Goal: Task Accomplishment & Management: Complete application form

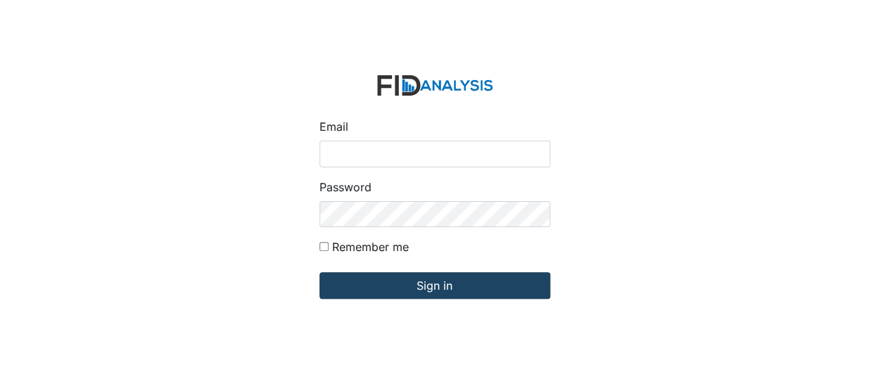
type input "[EMAIL_ADDRESS][DOMAIN_NAME]"
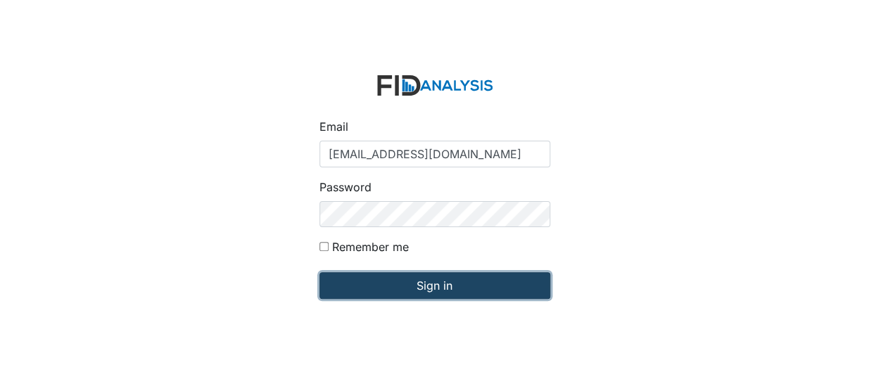
click at [383, 273] on input "Sign in" at bounding box center [434, 285] width 231 height 27
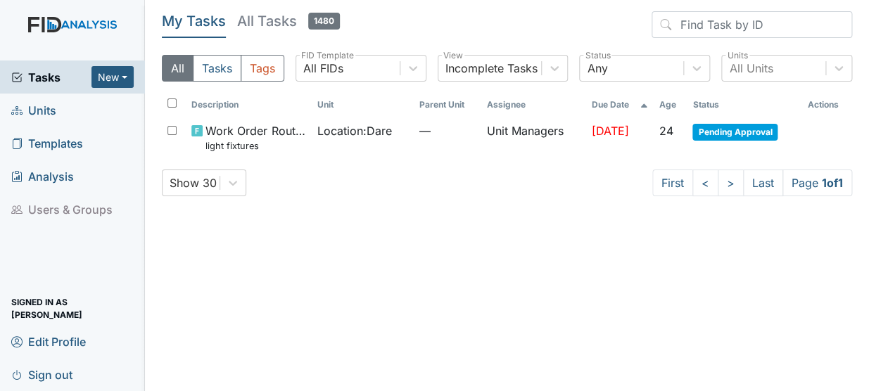
drag, startPoint x: 44, startPoint y: 110, endPoint x: 33, endPoint y: 108, distance: 11.3
click at [33, 108] on span "Units" at bounding box center [33, 110] width 45 height 22
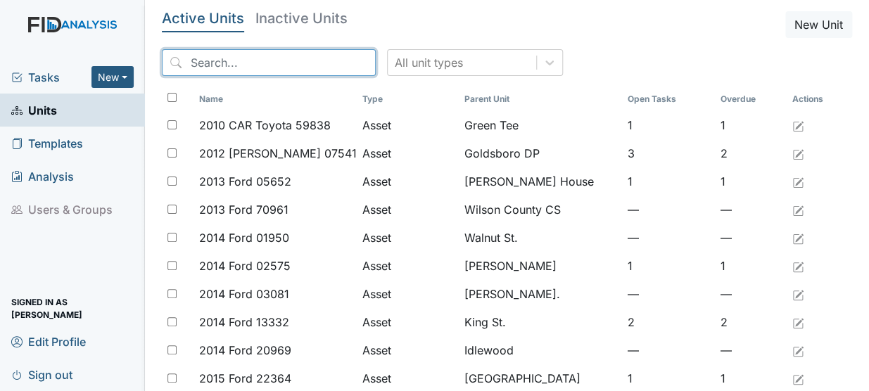
click at [219, 66] on input "search" at bounding box center [269, 62] width 214 height 27
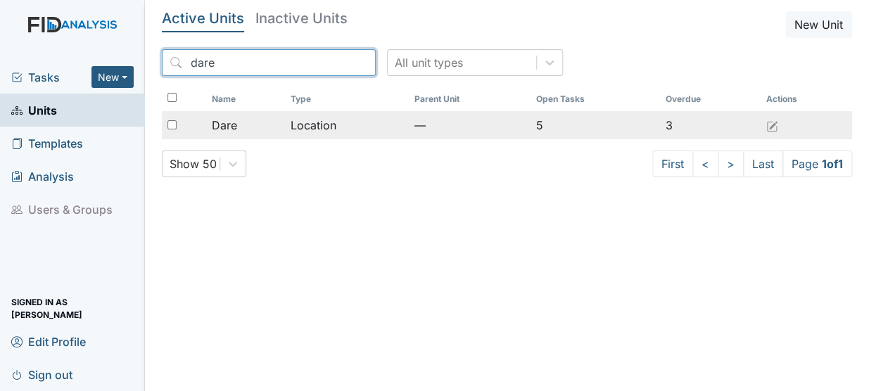
type input "dare"
click at [257, 129] on div "Dare" at bounding box center [246, 125] width 68 height 17
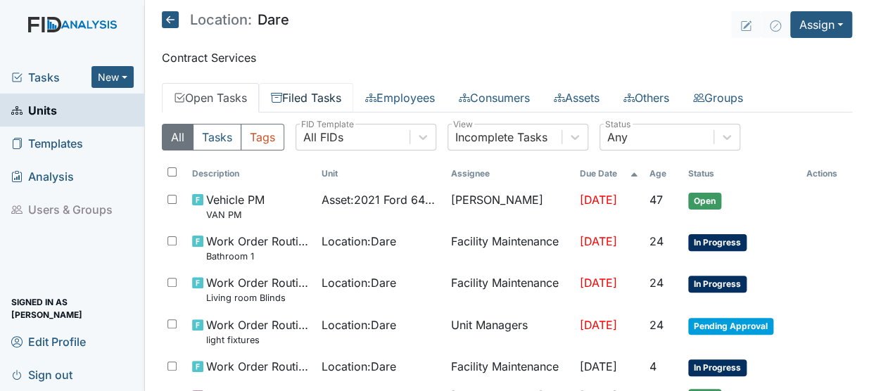
click at [316, 96] on link "Filed Tasks" at bounding box center [306, 98] width 94 height 30
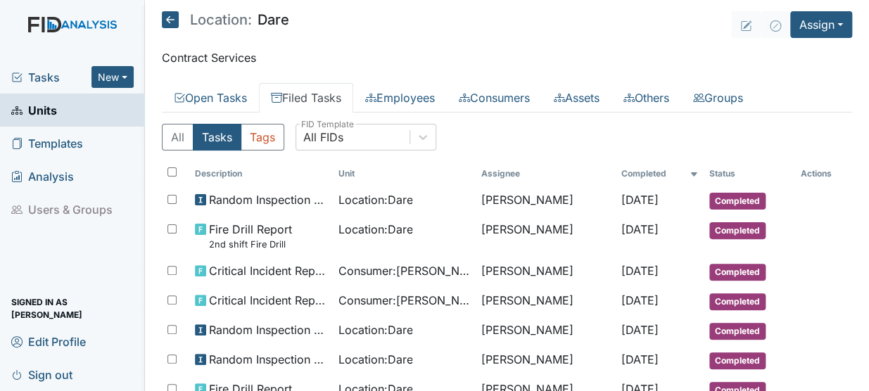
click at [316, 96] on link "Filed Tasks" at bounding box center [306, 98] width 94 height 30
click at [337, 98] on link "Filed Tasks" at bounding box center [306, 98] width 94 height 30
click at [227, 91] on link "Open Tasks" at bounding box center [210, 98] width 97 height 30
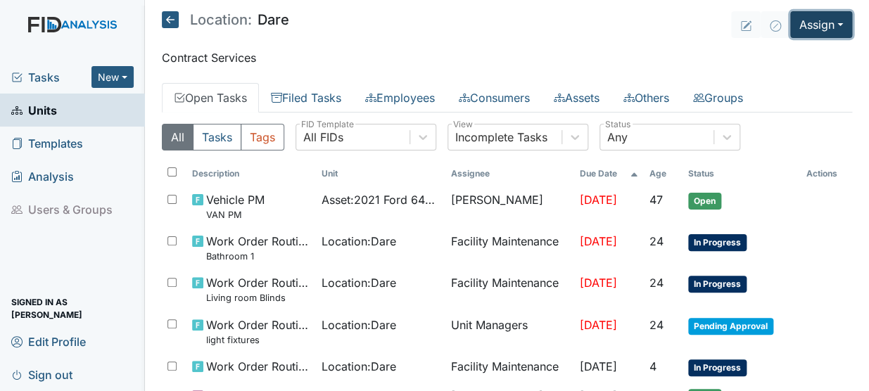
click at [812, 20] on button "Assign" at bounding box center [821, 24] width 62 height 27
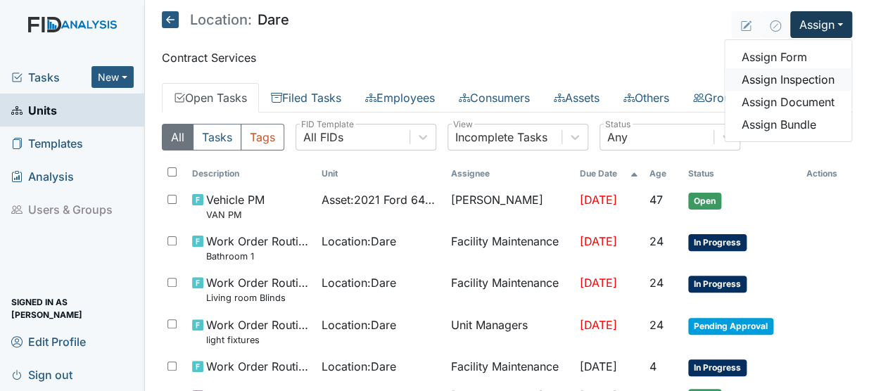
click at [772, 73] on link "Assign Inspection" at bounding box center [788, 79] width 127 height 23
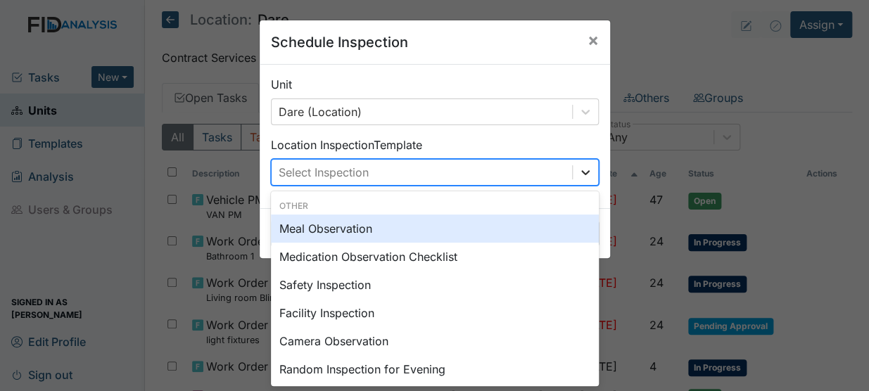
click at [581, 172] on icon at bounding box center [585, 172] width 8 height 5
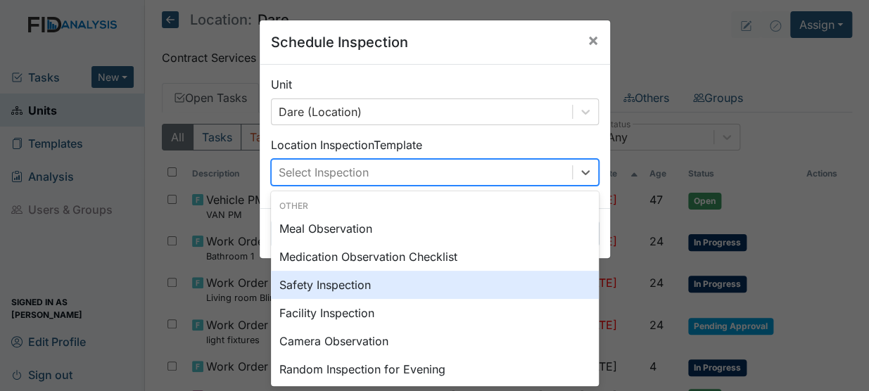
click at [505, 282] on div "Safety Inspection" at bounding box center [435, 285] width 328 height 28
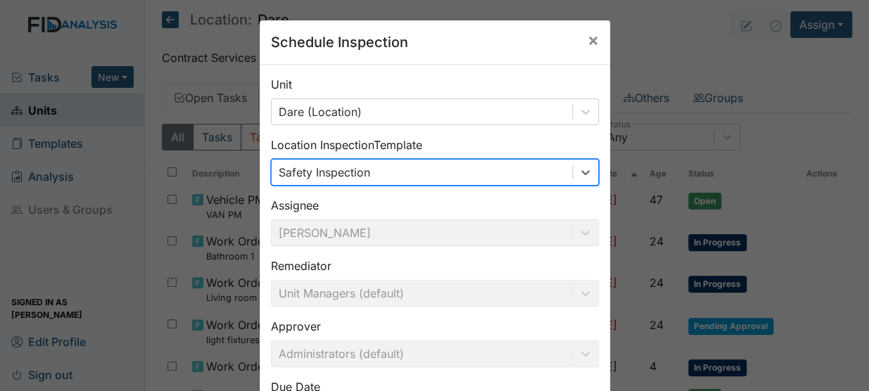
scroll to position [122, 0]
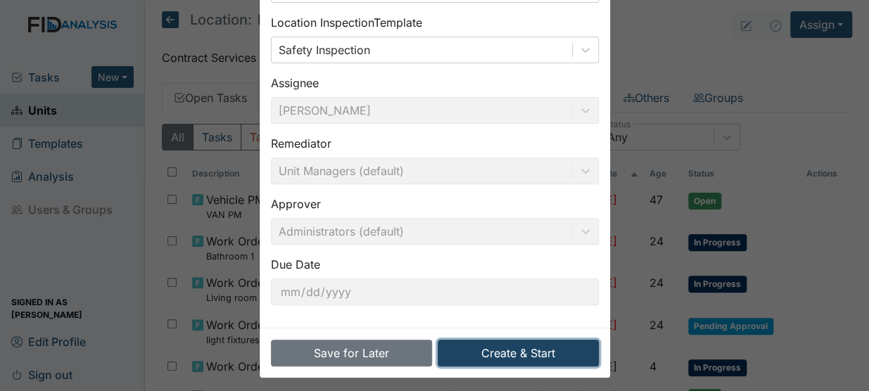
drag, startPoint x: 509, startPoint y: 356, endPoint x: 492, endPoint y: 346, distance: 19.6
click at [492, 346] on button "Create & Start" at bounding box center [518, 353] width 161 height 27
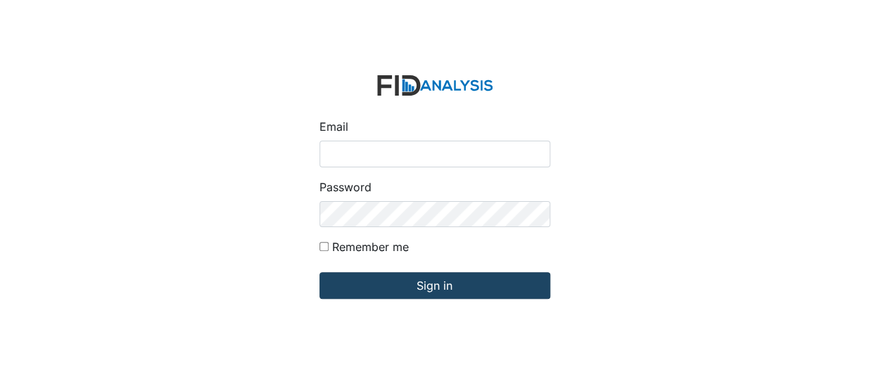
type input "[EMAIL_ADDRESS][DOMAIN_NAME]"
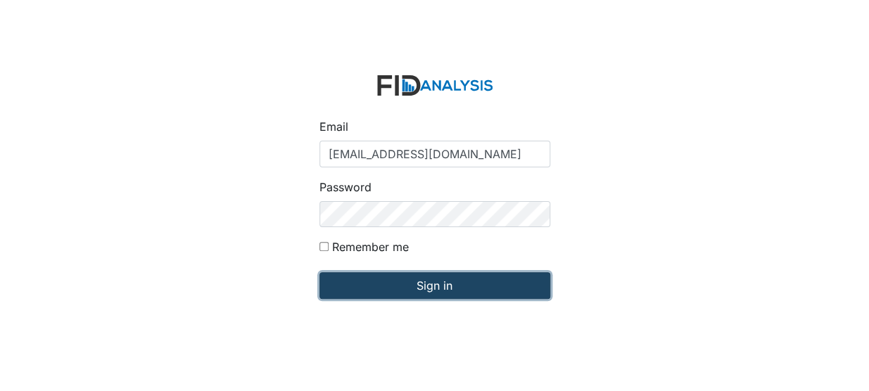
click at [364, 290] on input "Sign in" at bounding box center [434, 285] width 231 height 27
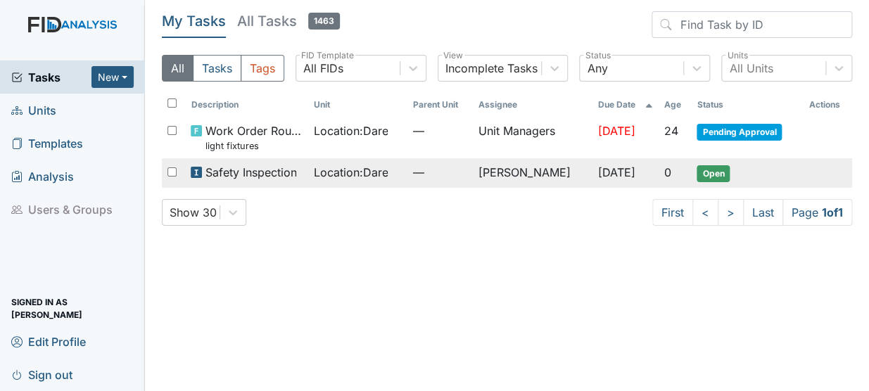
click at [339, 179] on span "Location : Dare" at bounding box center [350, 172] width 75 height 17
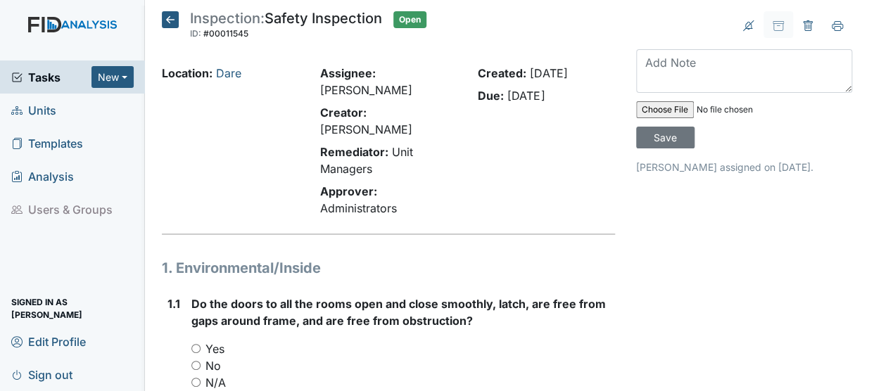
click at [652, 109] on input "file" at bounding box center [731, 110] width 191 height 34
type input "C:\fakepath\Safety Inspection August.pdf"
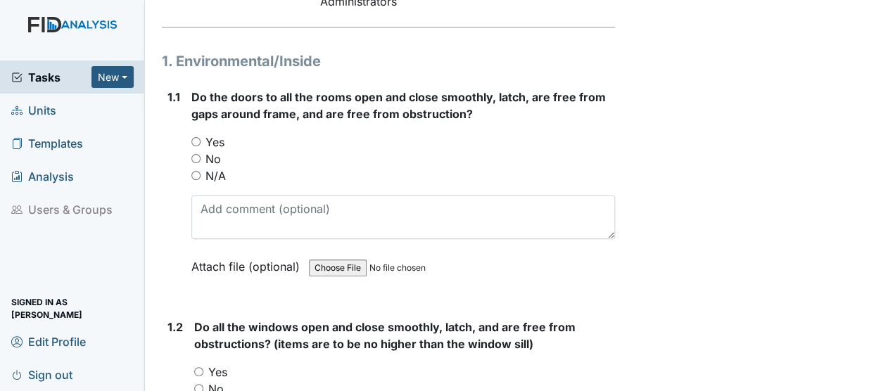
scroll to position [208, 0]
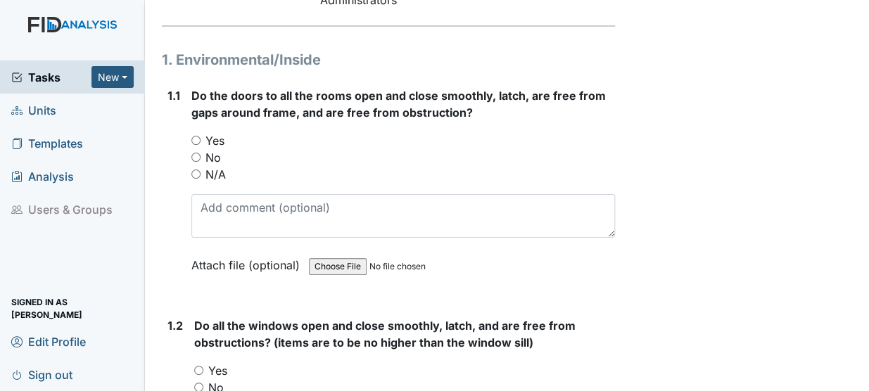
click at [196, 136] on input "Yes" at bounding box center [195, 140] width 9 height 9
radio input "true"
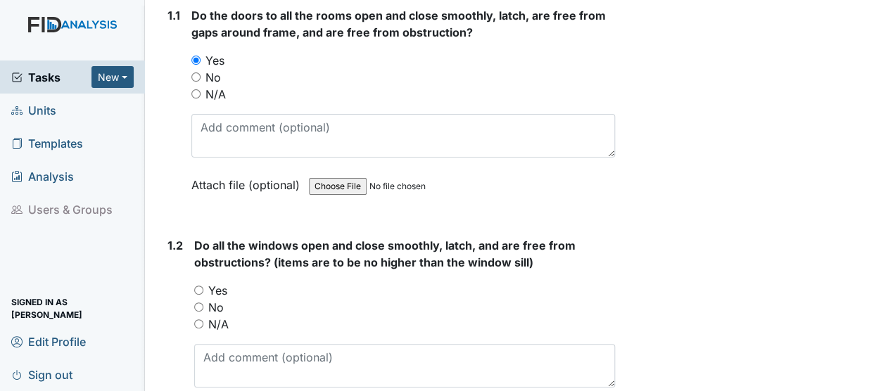
scroll to position [350, 0]
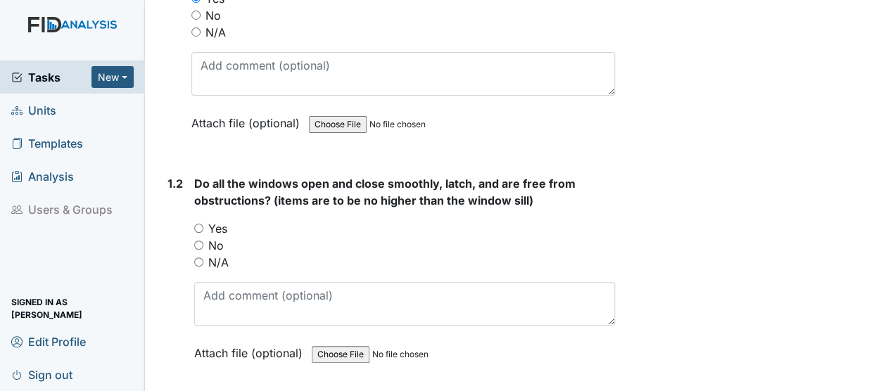
click at [198, 224] on input "Yes" at bounding box center [198, 228] width 9 height 9
radio input "true"
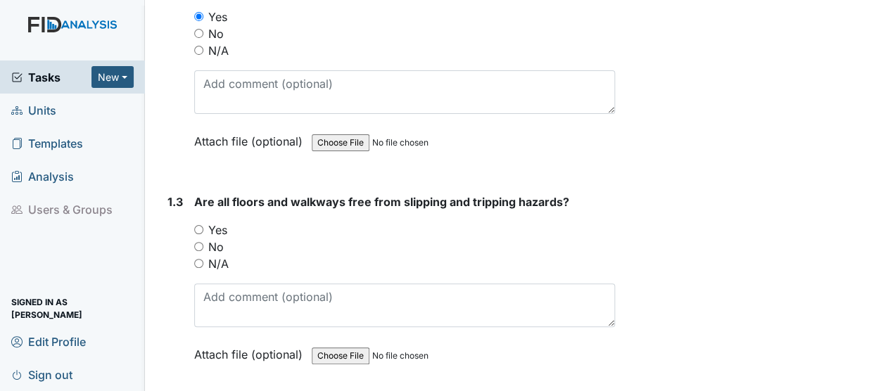
scroll to position [569, 0]
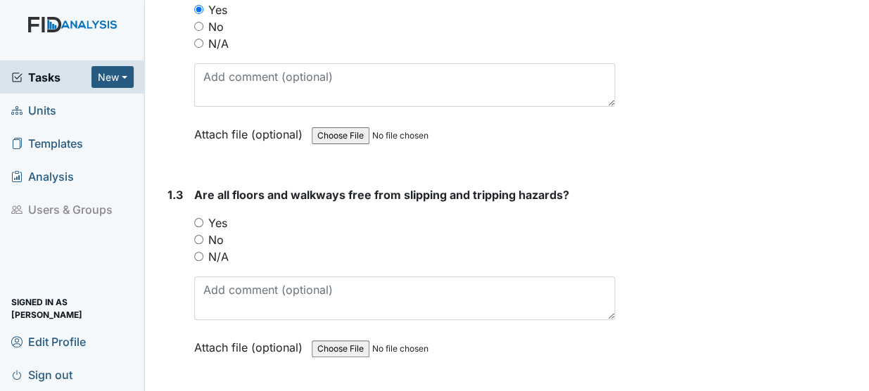
click at [201, 218] on input "Yes" at bounding box center [198, 222] width 9 height 9
radio input "true"
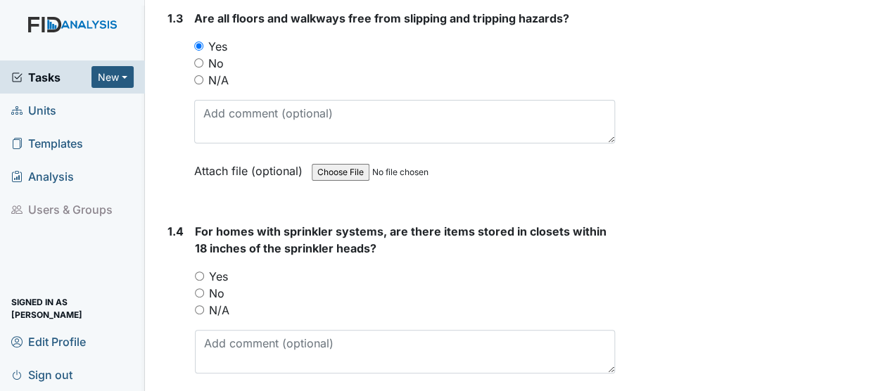
scroll to position [747, 0]
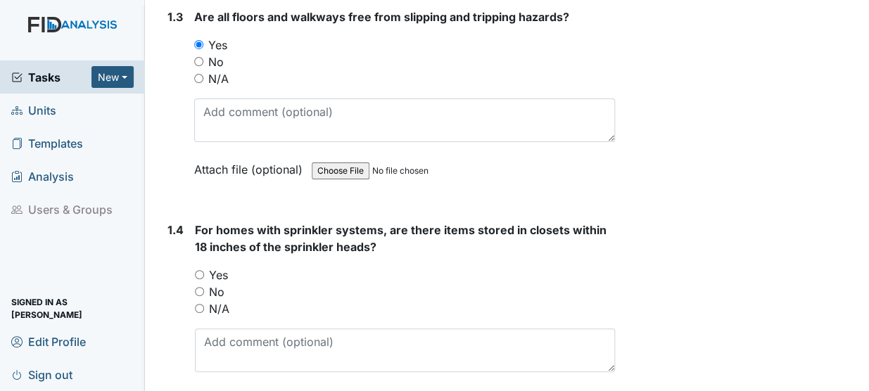
click at [197, 270] on input "Yes" at bounding box center [199, 274] width 9 height 9
radio input "true"
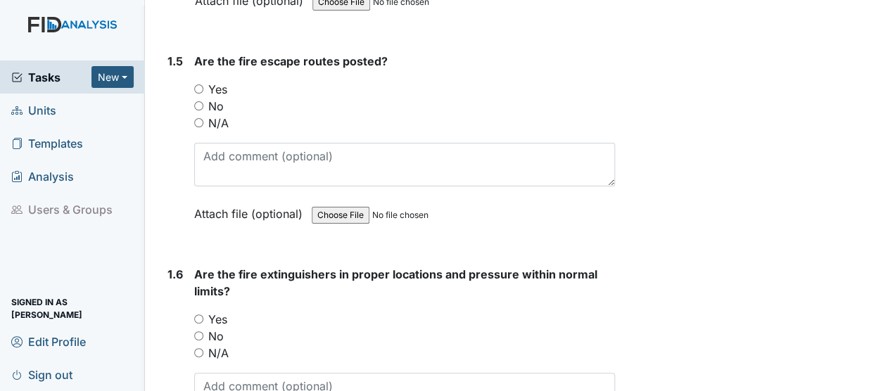
scroll to position [1146, 0]
click at [202, 85] on input "Yes" at bounding box center [198, 89] width 9 height 9
radio input "true"
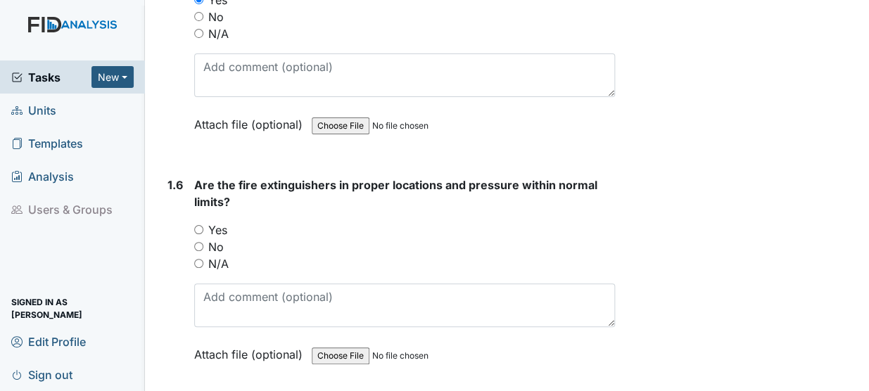
scroll to position [1280, 0]
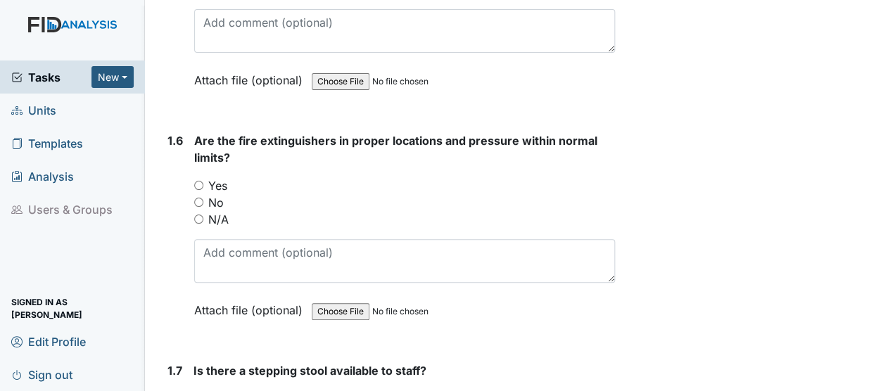
click at [198, 181] on input "Yes" at bounding box center [198, 185] width 9 height 9
radio input "true"
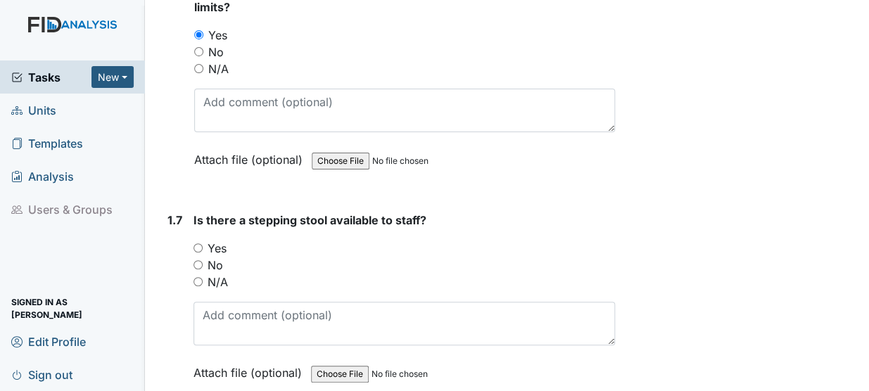
scroll to position [1432, 0]
click at [186, 220] on div "1.7 Is there a stepping stool available to staff? You must select one of the be…" at bounding box center [388, 305] width 453 height 191
click at [200, 242] on input "Yes" at bounding box center [198, 246] width 9 height 9
radio input "true"
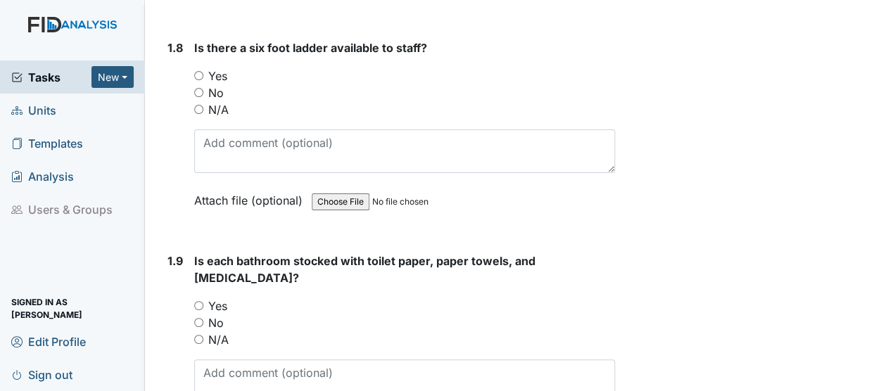
scroll to position [1803, 0]
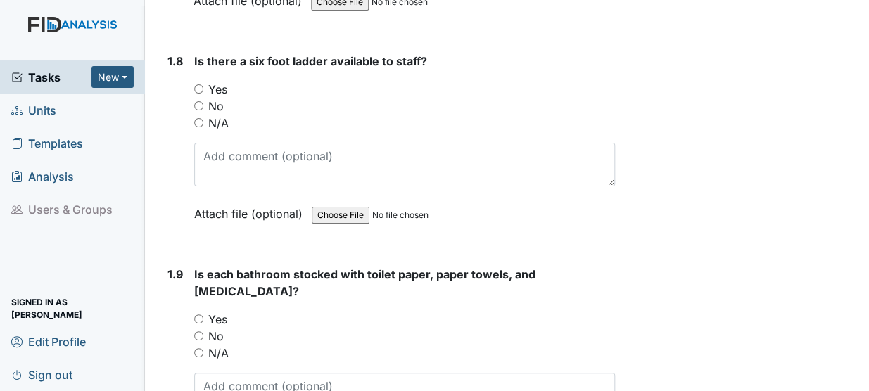
click at [198, 84] on input "Yes" at bounding box center [198, 88] width 9 height 9
radio input "true"
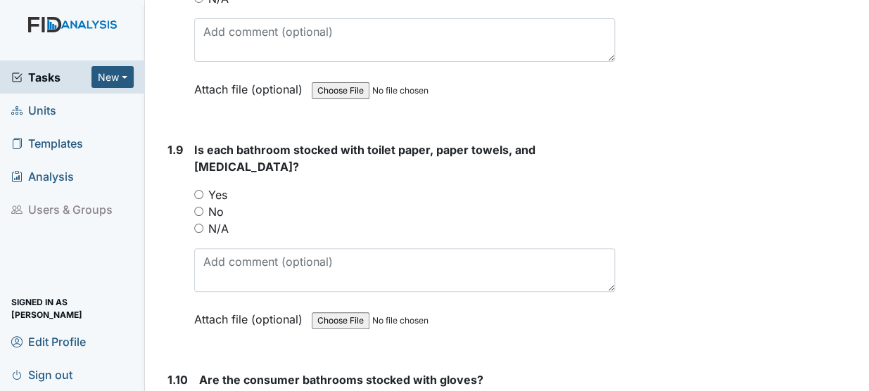
scroll to position [1928, 0]
click at [199, 158] on div "Is each bathroom stocked with toilet paper, paper towels, and antibacterial soa…" at bounding box center [404, 239] width 421 height 196
click at [200, 189] on input "Yes" at bounding box center [198, 193] width 9 height 9
radio input "true"
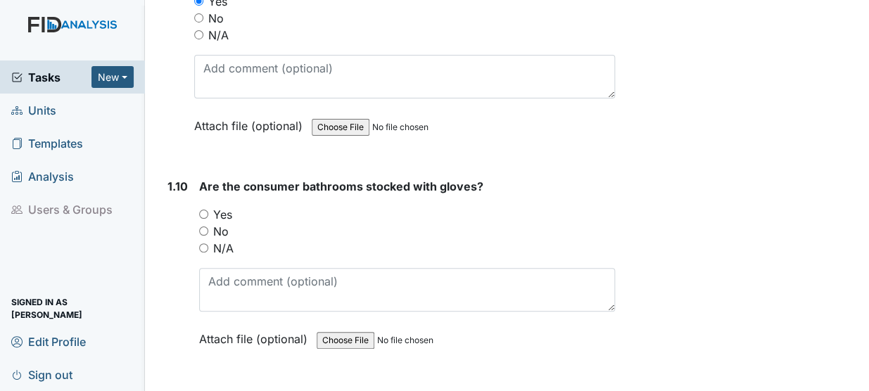
scroll to position [2123, 0]
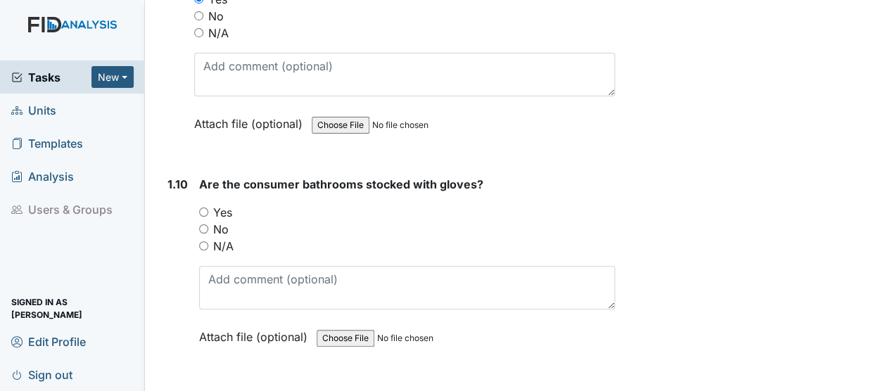
click at [203, 208] on input "Yes" at bounding box center [203, 212] width 9 height 9
radio input "true"
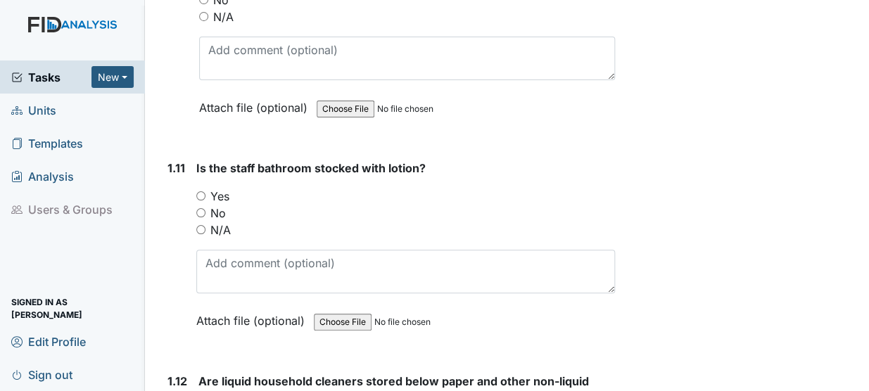
scroll to position [2353, 0]
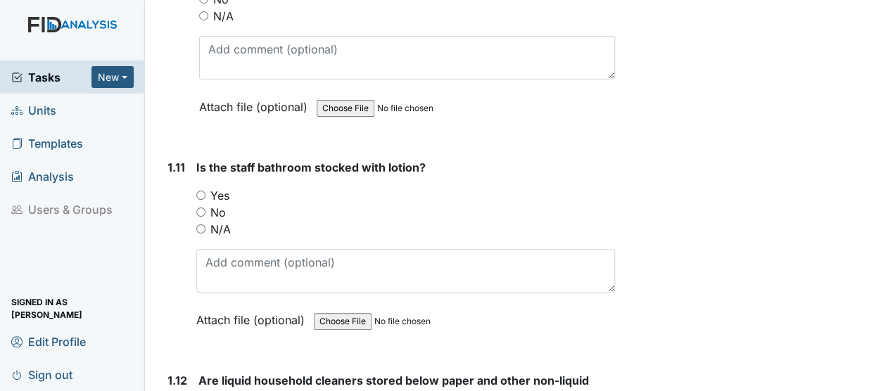
click at [198, 191] on input "Yes" at bounding box center [200, 195] width 9 height 9
radio input "true"
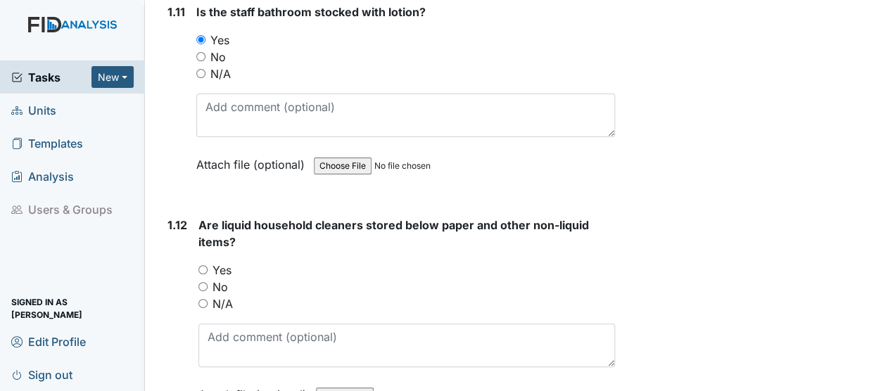
scroll to position [2509, 0]
click at [206, 265] on input "Yes" at bounding box center [202, 269] width 9 height 9
radio input "true"
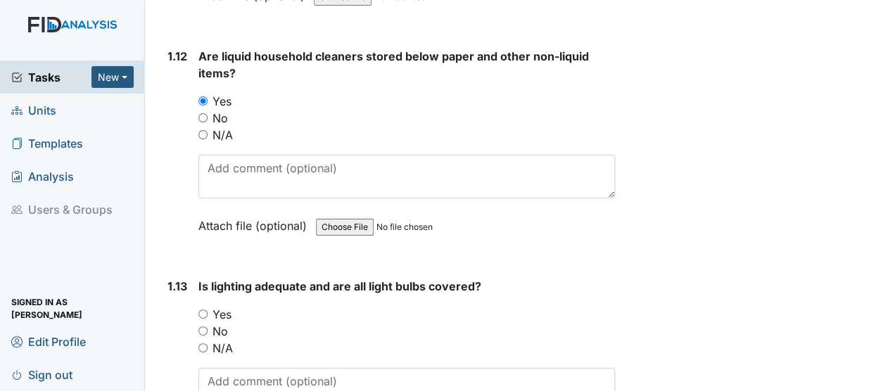
scroll to position [2681, 0]
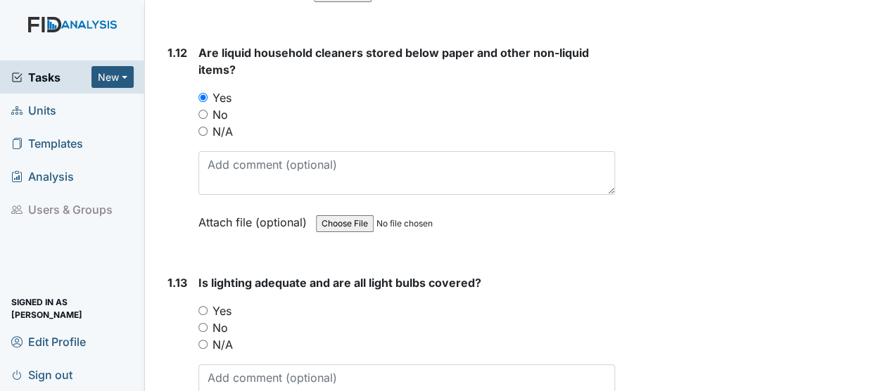
click at [204, 306] on input "Yes" at bounding box center [202, 310] width 9 height 9
radio input "true"
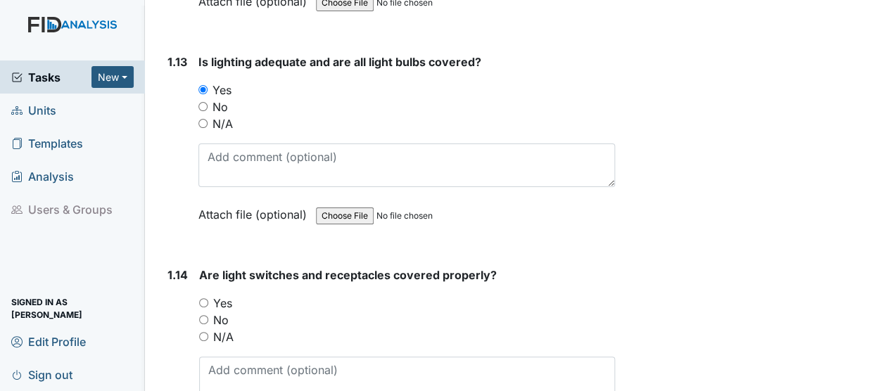
scroll to position [2936, 0]
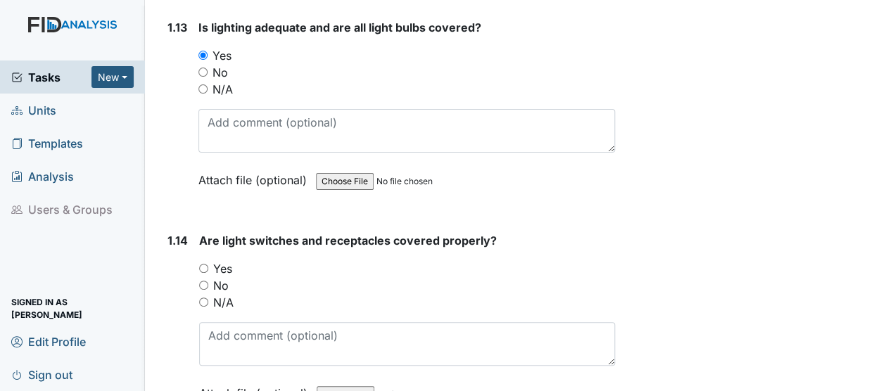
click at [205, 264] on input "Yes" at bounding box center [203, 268] width 9 height 9
radio input "true"
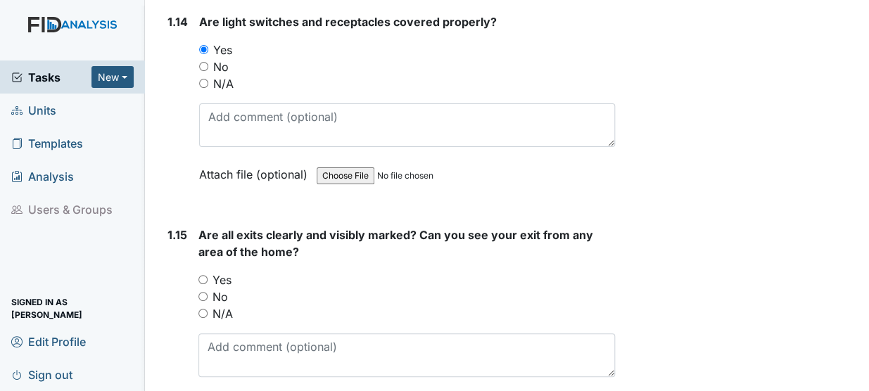
scroll to position [3214, 0]
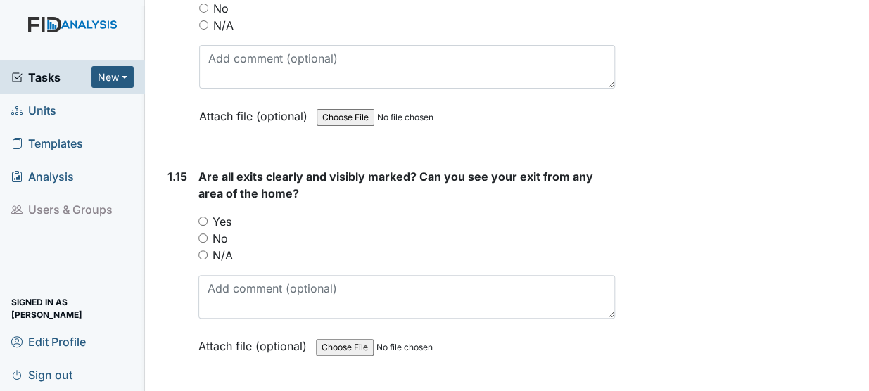
click at [203, 217] on input "Yes" at bounding box center [202, 221] width 9 height 9
radio input "true"
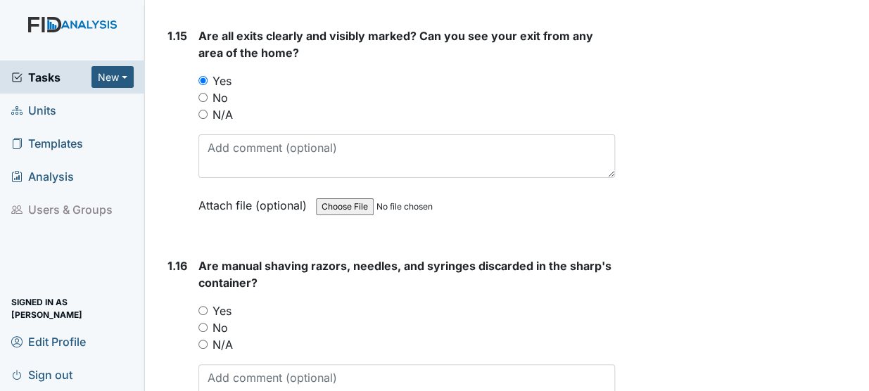
scroll to position [3357, 0]
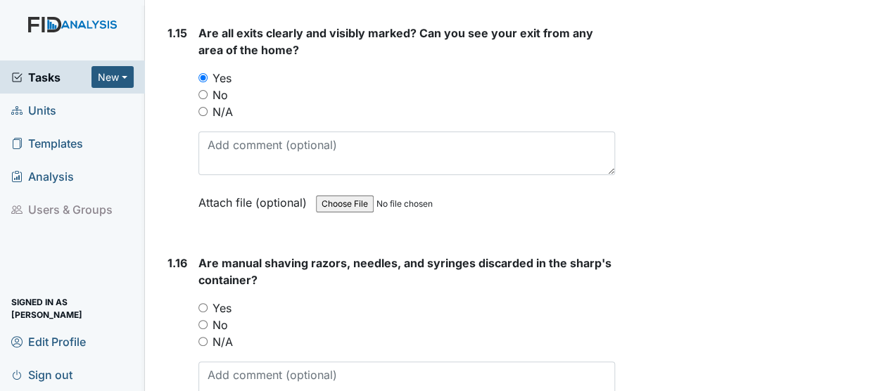
click at [199, 303] on input "Yes" at bounding box center [202, 307] width 9 height 9
radio input "true"
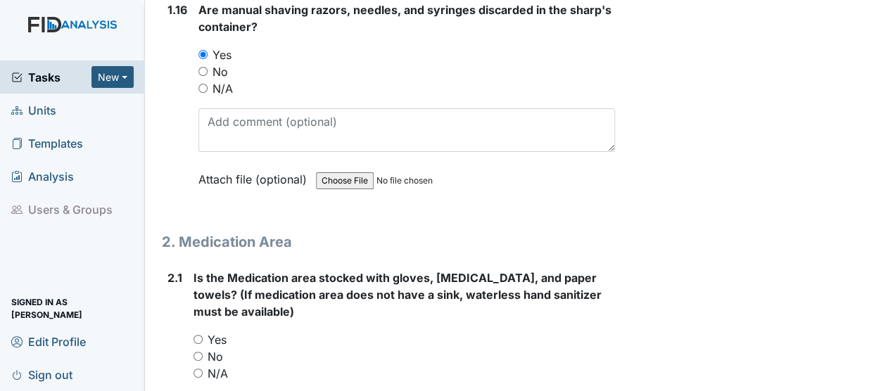
scroll to position [3688, 0]
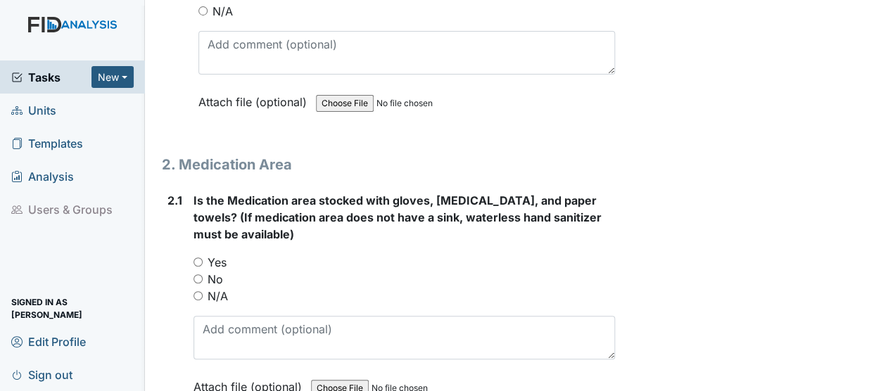
click at [201, 258] on input "Yes" at bounding box center [198, 262] width 9 height 9
radio input "true"
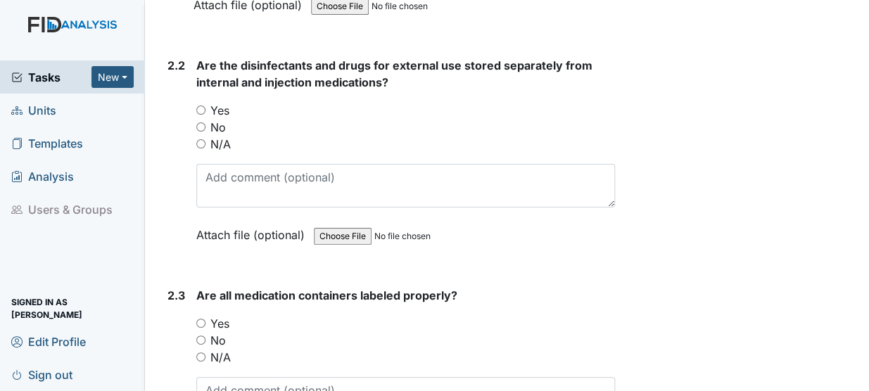
scroll to position [4066, 0]
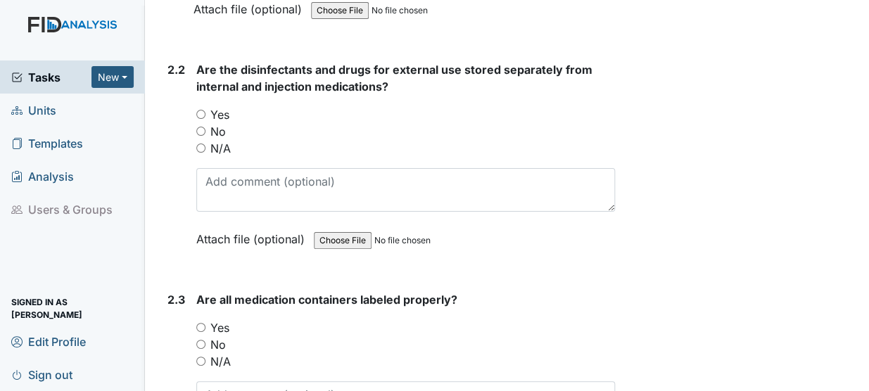
click at [203, 110] on input "Yes" at bounding box center [200, 114] width 9 height 9
radio input "true"
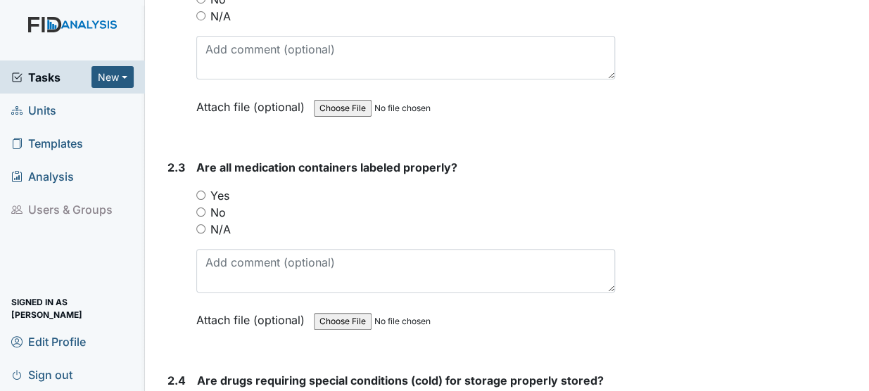
scroll to position [4199, 0]
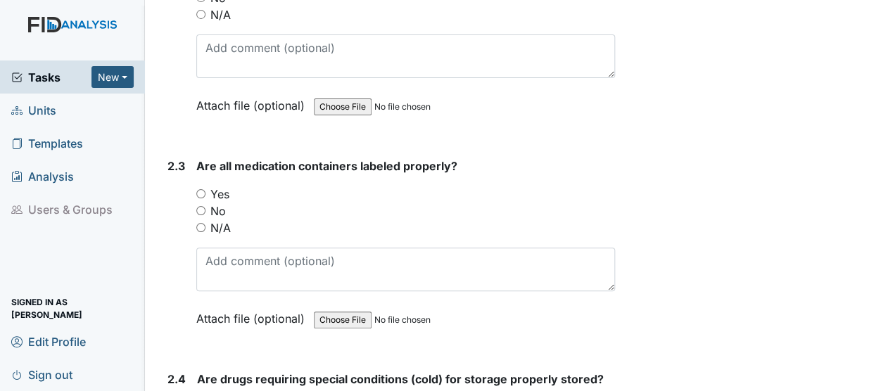
click at [197, 189] on input "Yes" at bounding box center [200, 193] width 9 height 9
radio input "true"
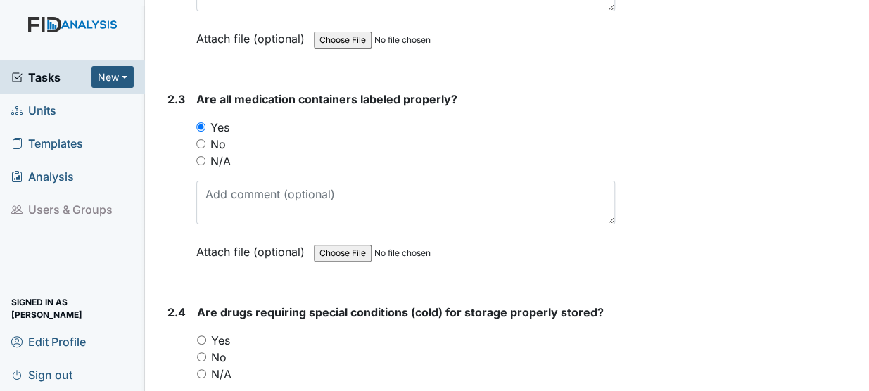
scroll to position [4321, 0]
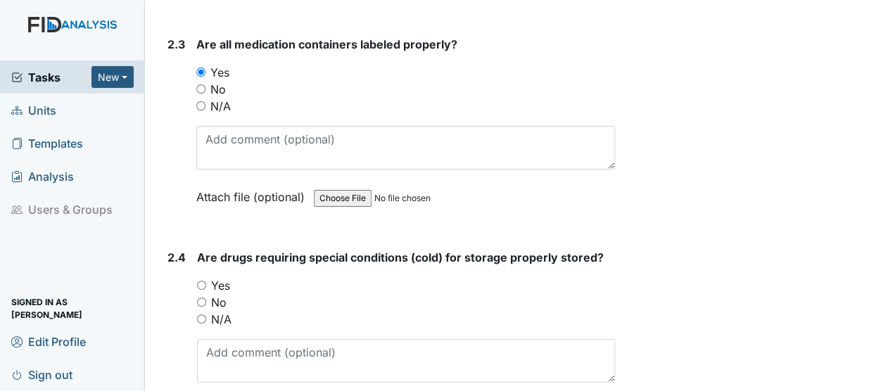
click at [198, 281] on input "Yes" at bounding box center [201, 285] width 9 height 9
radio input "true"
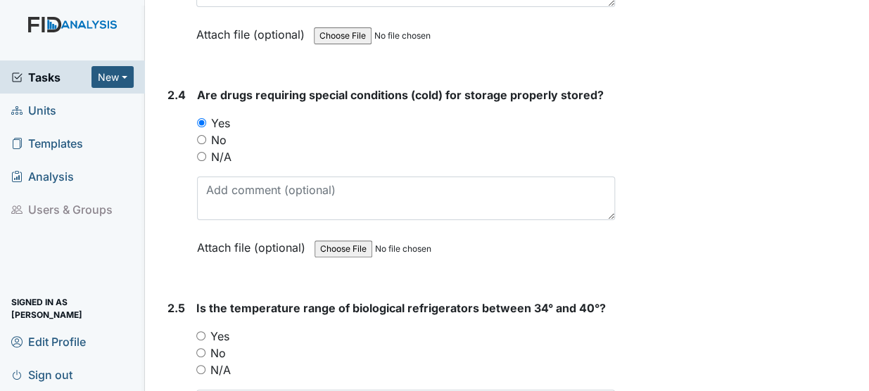
scroll to position [4489, 0]
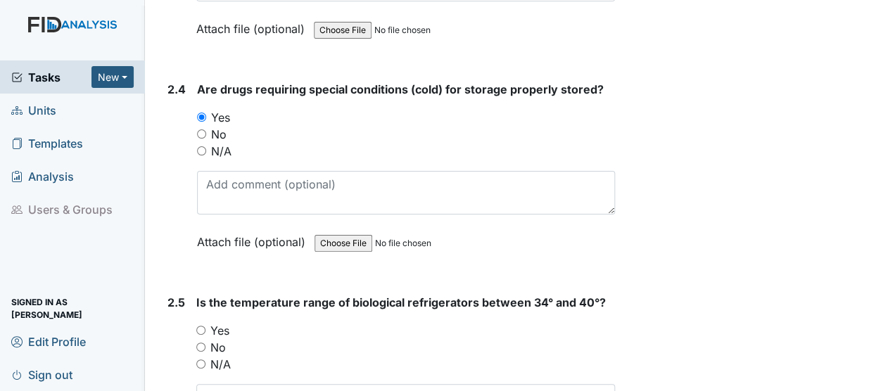
click at [201, 326] on input "Yes" at bounding box center [200, 330] width 9 height 9
radio input "true"
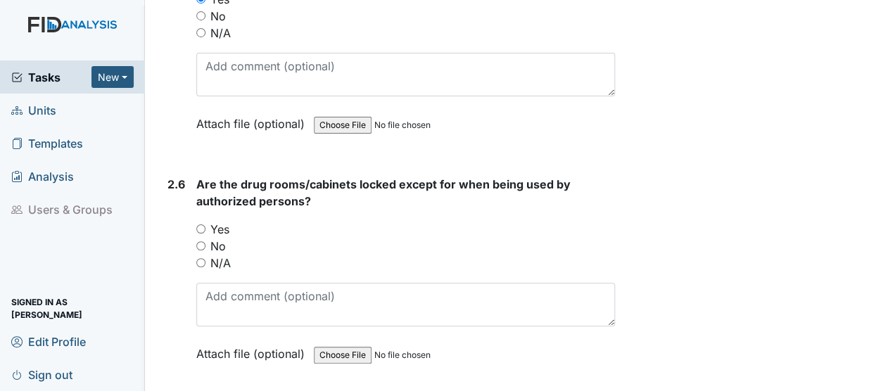
scroll to position [4876, 0]
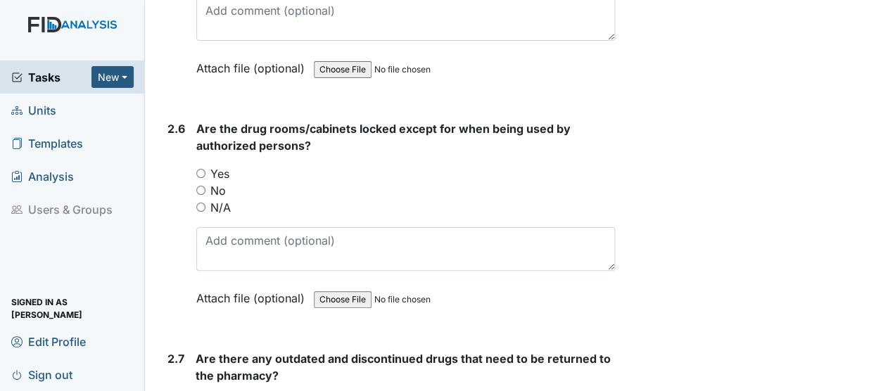
click at [203, 203] on input "N/A" at bounding box center [200, 207] width 9 height 9
radio input "true"
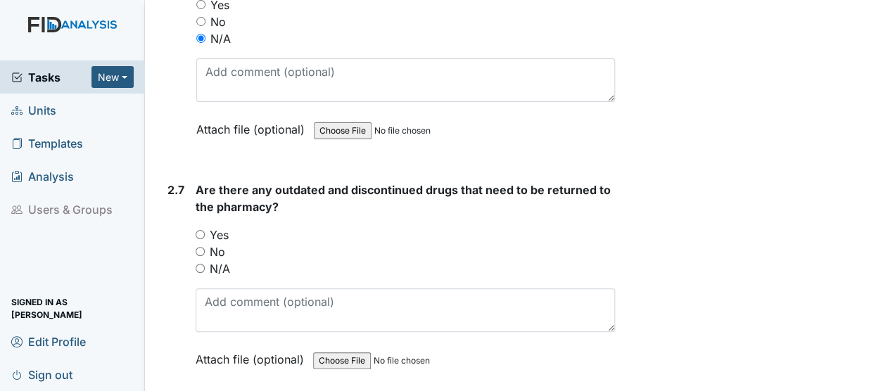
scroll to position [5048, 0]
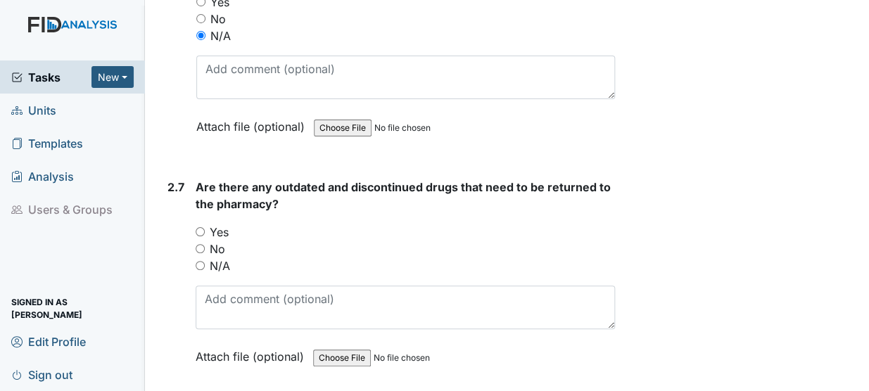
click at [196, 227] on input "Yes" at bounding box center [200, 231] width 9 height 9
radio input "true"
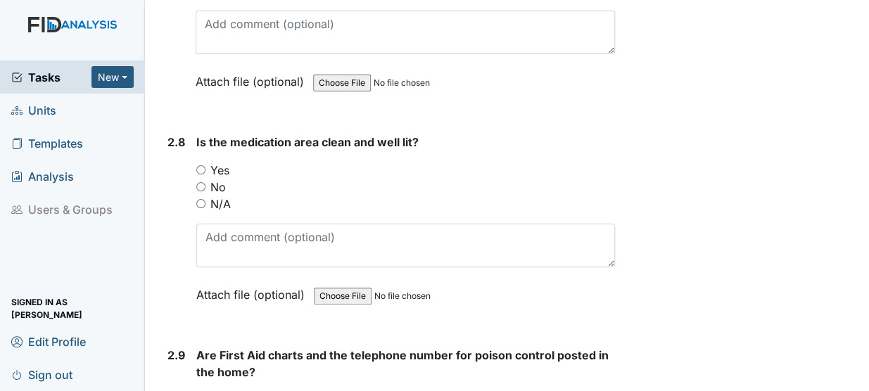
scroll to position [5329, 0]
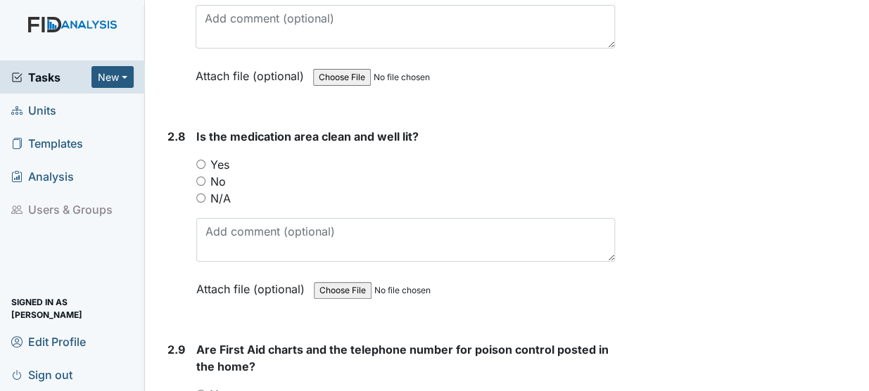
click at [204, 160] on input "Yes" at bounding box center [200, 164] width 9 height 9
radio input "true"
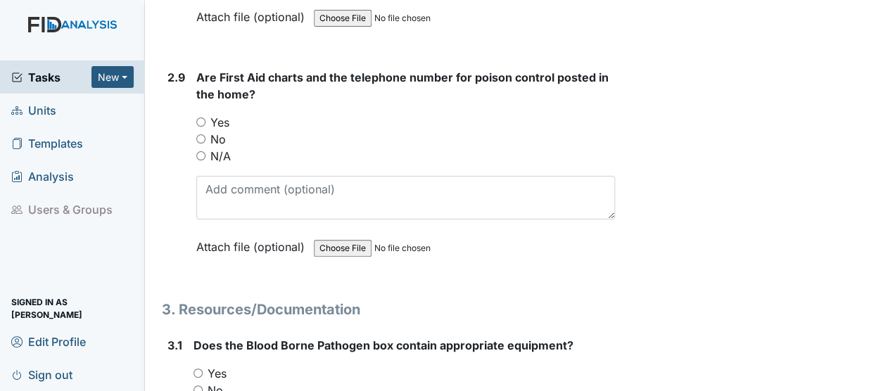
scroll to position [5610, 0]
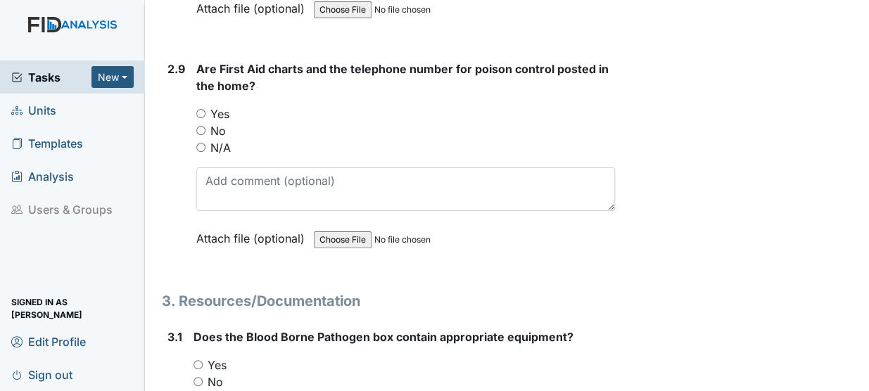
click at [199, 109] on input "Yes" at bounding box center [200, 113] width 9 height 9
radio input "true"
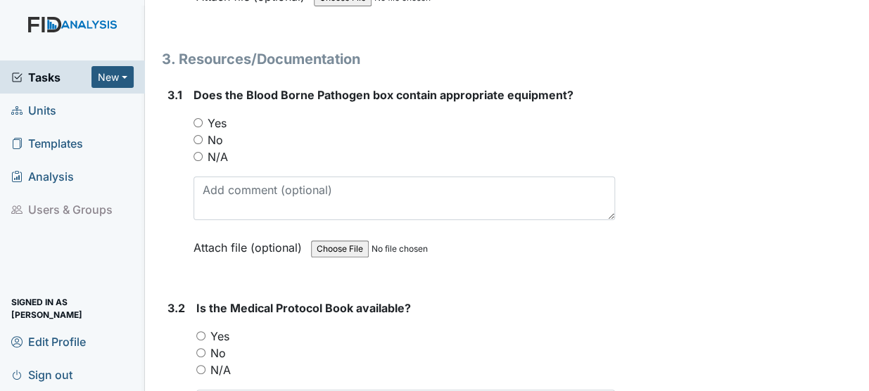
scroll to position [5857, 0]
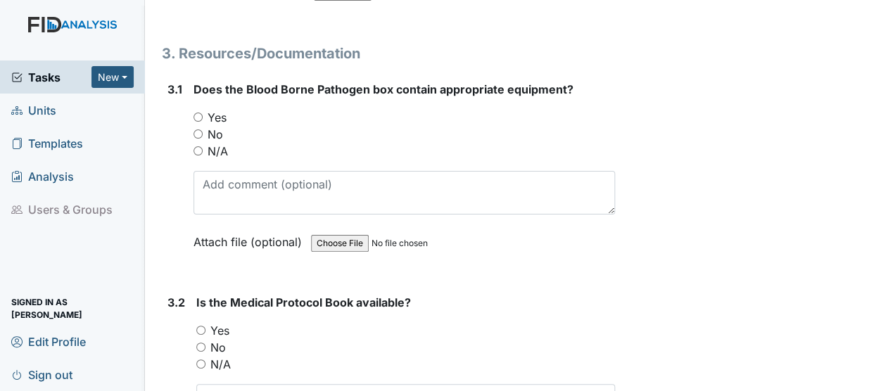
click at [196, 113] on input "Yes" at bounding box center [198, 117] width 9 height 9
radio input "true"
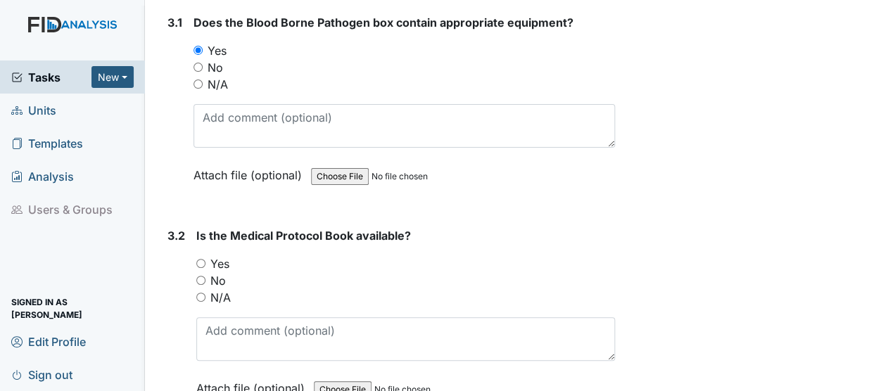
scroll to position [5963, 0]
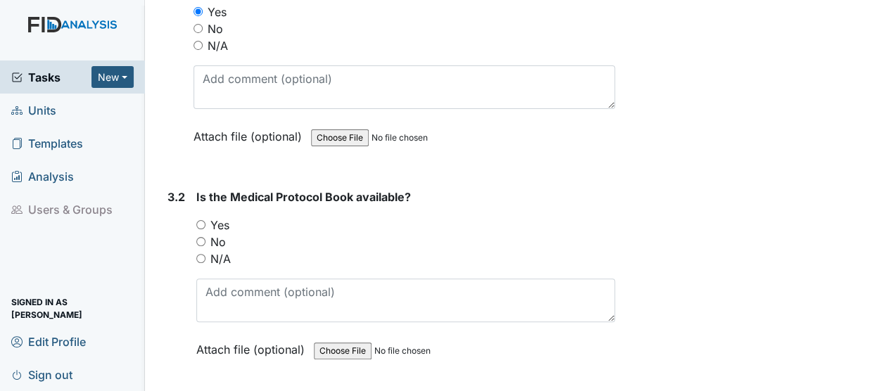
click at [203, 220] on input "Yes" at bounding box center [200, 224] width 9 height 9
radio input "true"
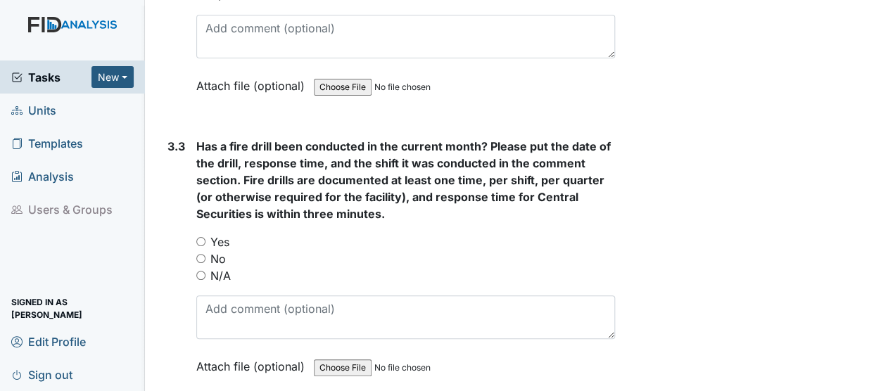
scroll to position [6232, 0]
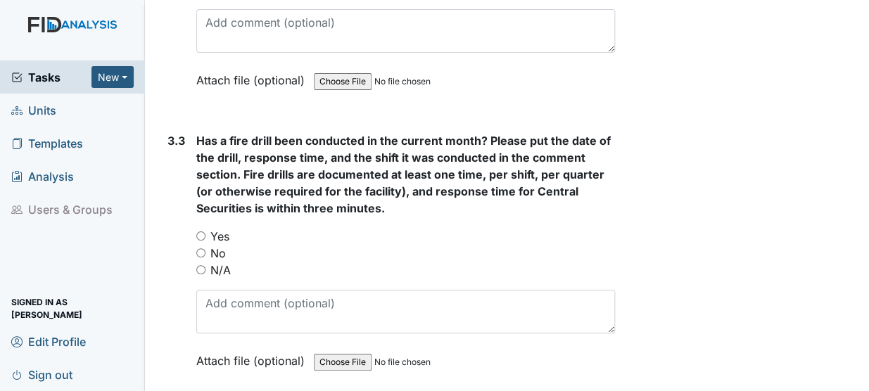
click at [204, 232] on input "Yes" at bounding box center [200, 236] width 9 height 9
radio input "true"
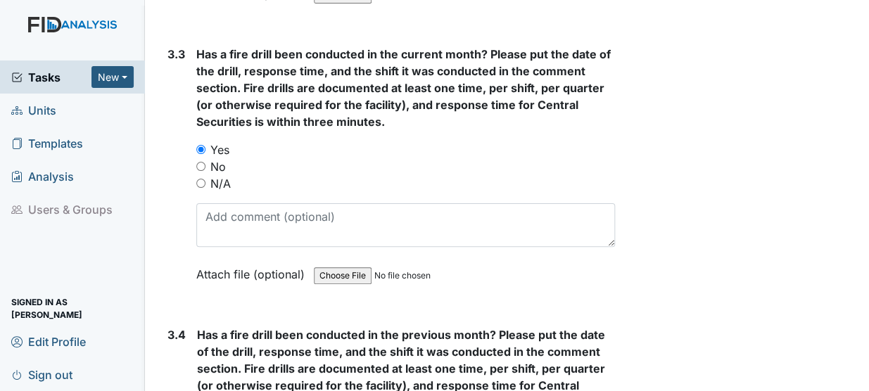
scroll to position [6320, 0]
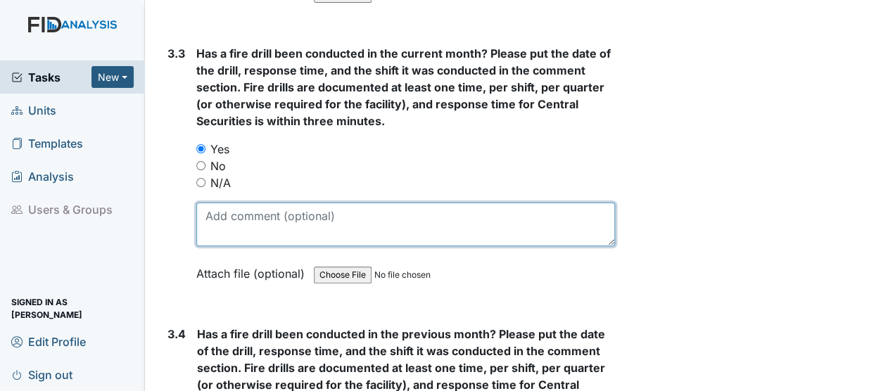
click at [232, 203] on textarea at bounding box center [405, 225] width 419 height 44
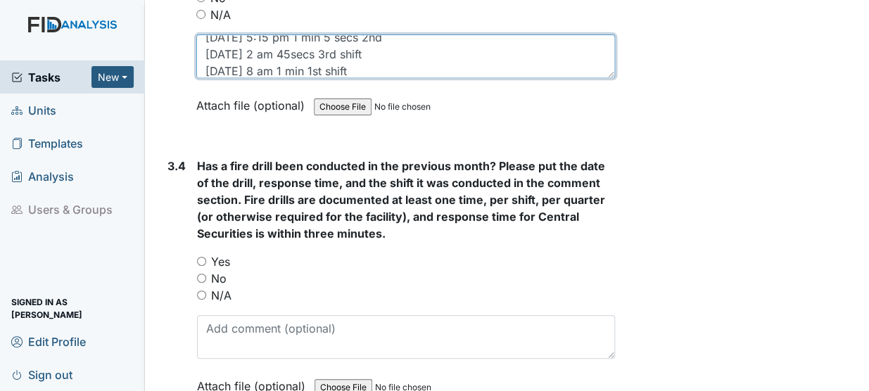
scroll to position [6490, 0]
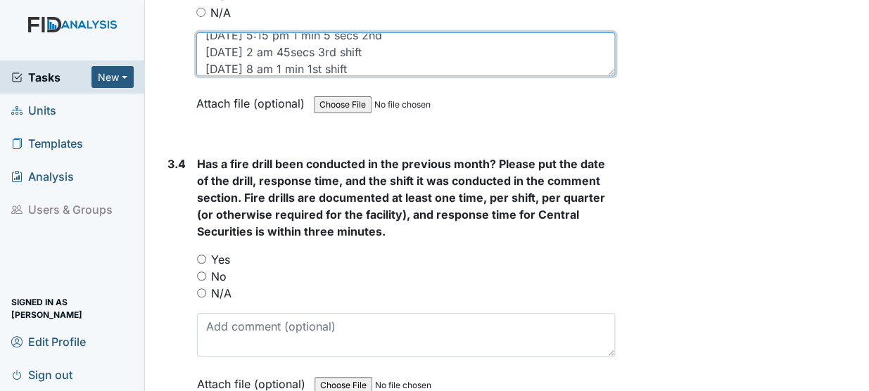
type textarea "8/14- 5:15 pm 1 min 5 secs 2nd 8/15 2 am 45secs 3rd shift 7/10- 8 am 1 min 1st …"
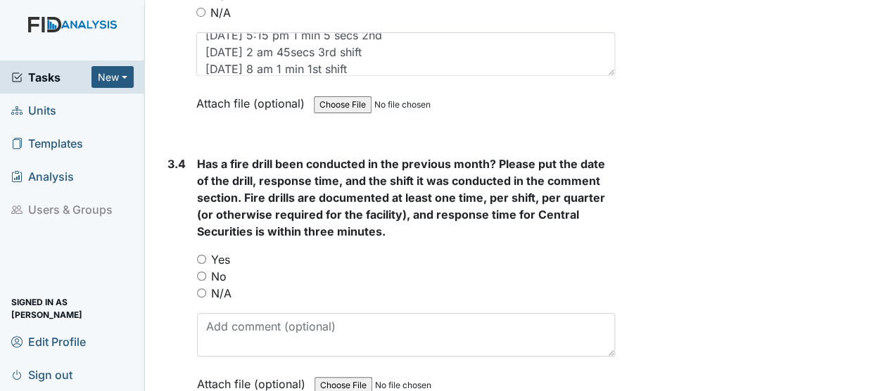
click at [203, 289] on input "N/A" at bounding box center [201, 293] width 9 height 9
radio input "true"
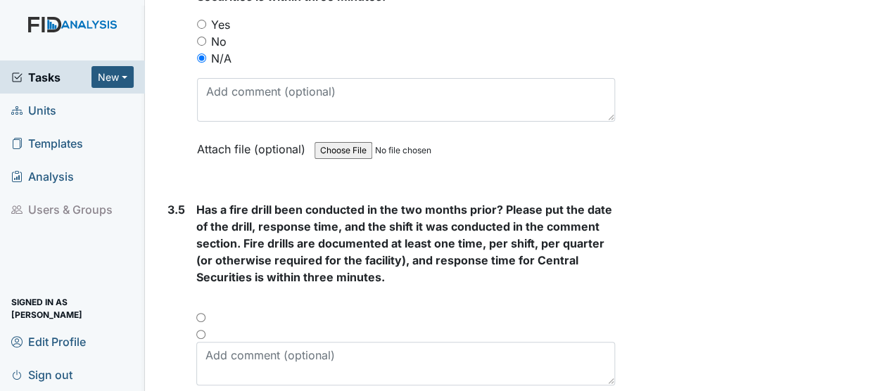
scroll to position [6757, 0]
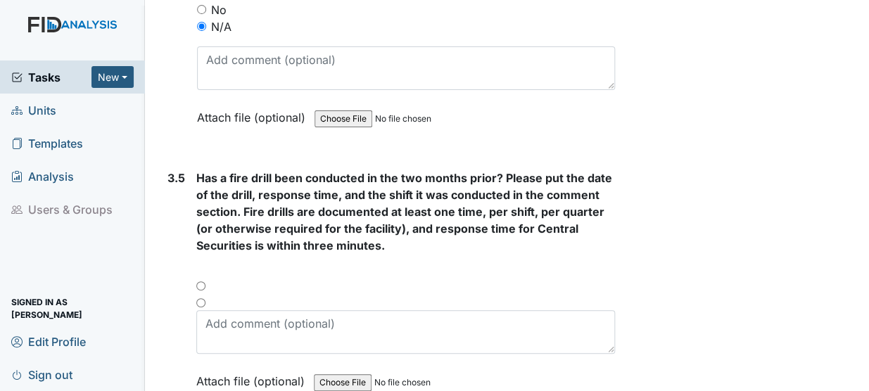
click at [197, 298] on input "radio" at bounding box center [200, 302] width 9 height 9
radio input "true"
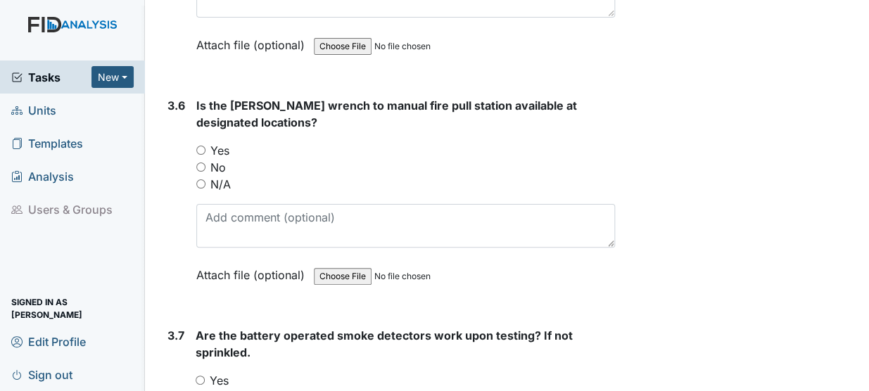
scroll to position [7089, 0]
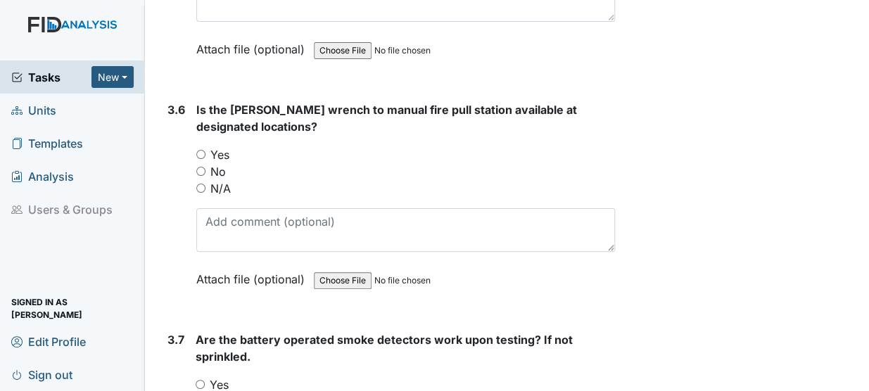
click at [204, 150] on input "Yes" at bounding box center [200, 154] width 9 height 9
radio input "true"
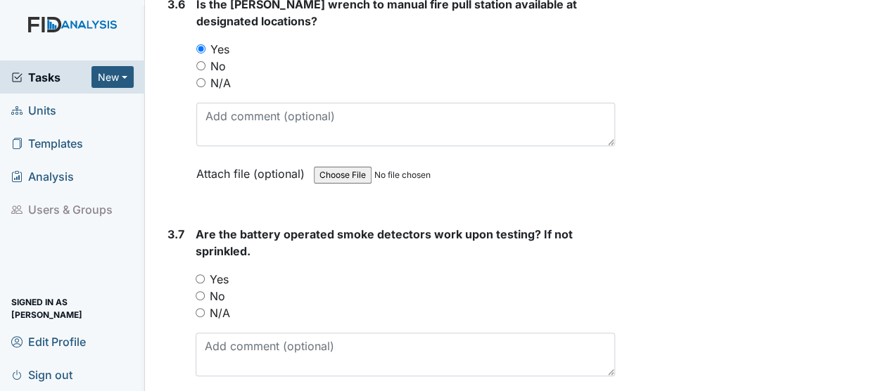
scroll to position [7196, 0]
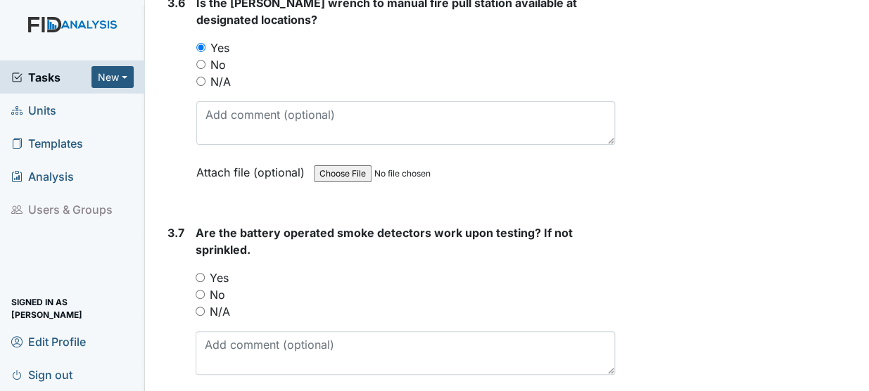
click at [200, 273] on input "Yes" at bounding box center [200, 277] width 9 height 9
radio input "true"
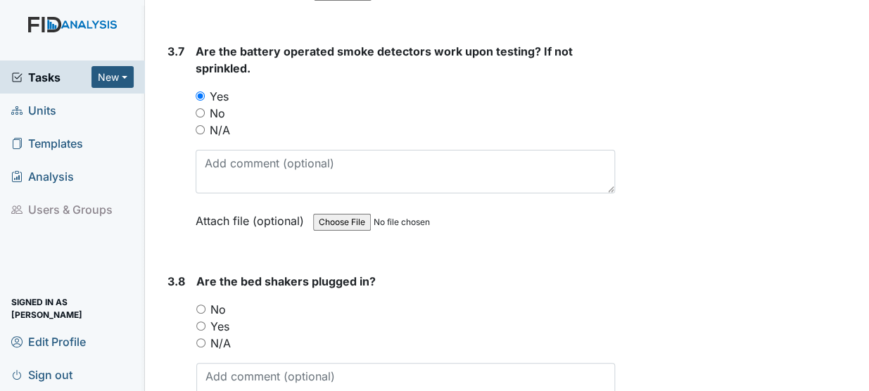
scroll to position [7387, 0]
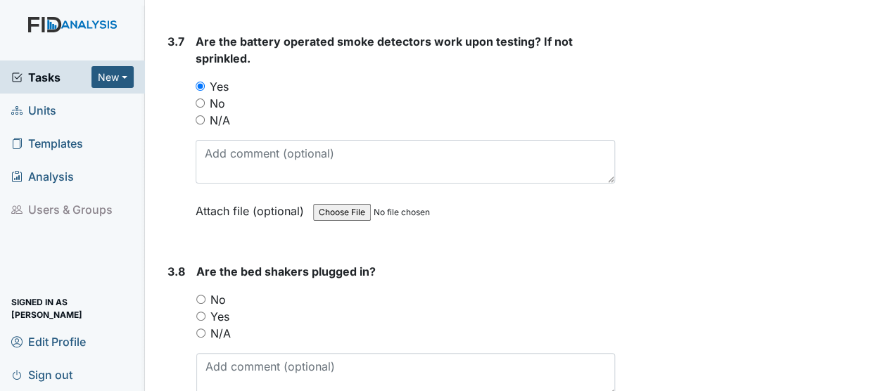
click at [198, 329] on input "N/A" at bounding box center [200, 333] width 9 height 9
radio input "true"
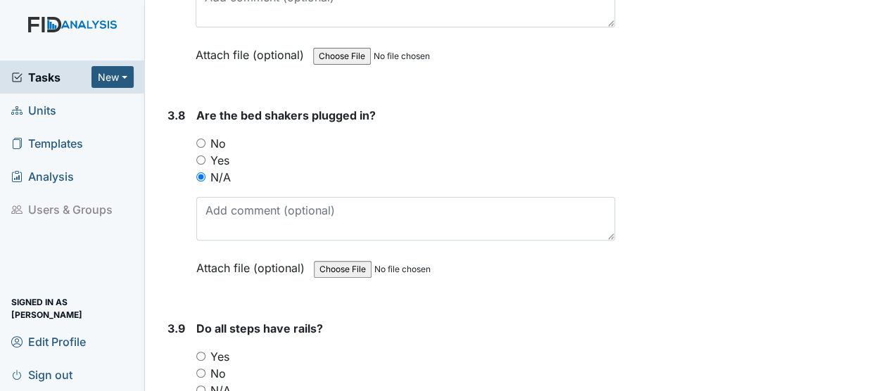
scroll to position [7545, 0]
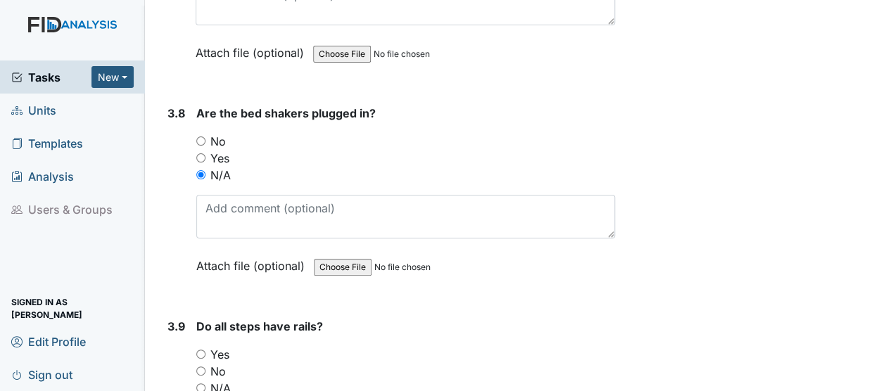
click at [198, 350] on input "Yes" at bounding box center [200, 354] width 9 height 9
radio input "true"
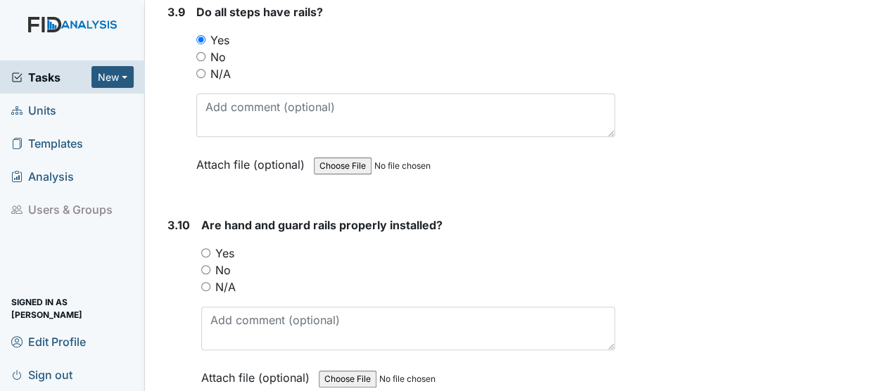
scroll to position [7853, 0]
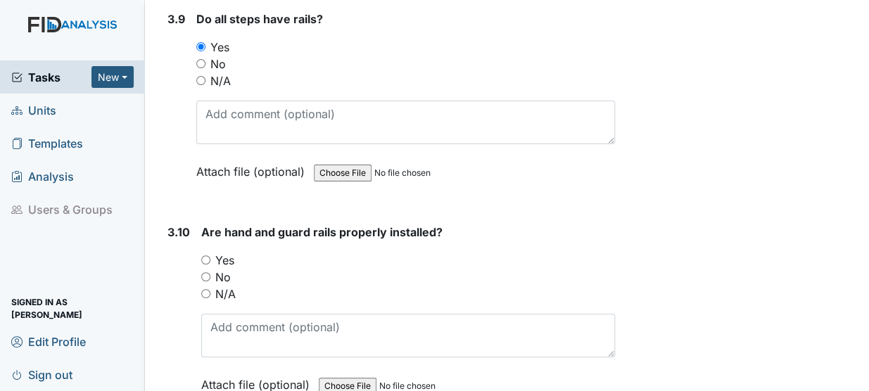
click at [201, 255] on input "Yes" at bounding box center [205, 259] width 9 height 9
radio input "true"
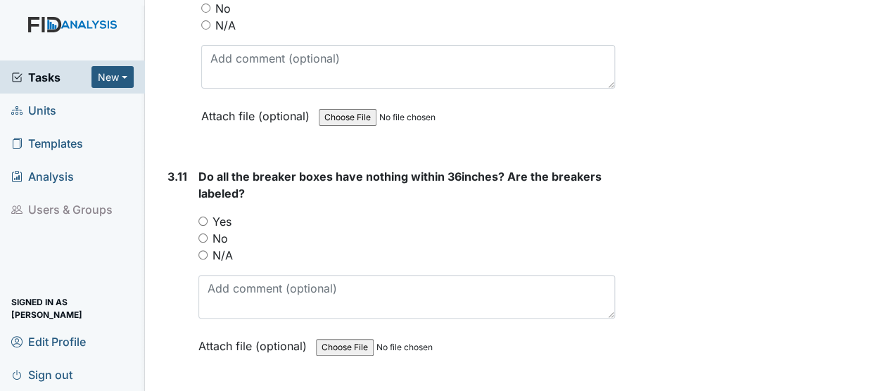
scroll to position [8123, 0]
click at [198, 215] on input "Yes" at bounding box center [202, 219] width 9 height 9
radio input "true"
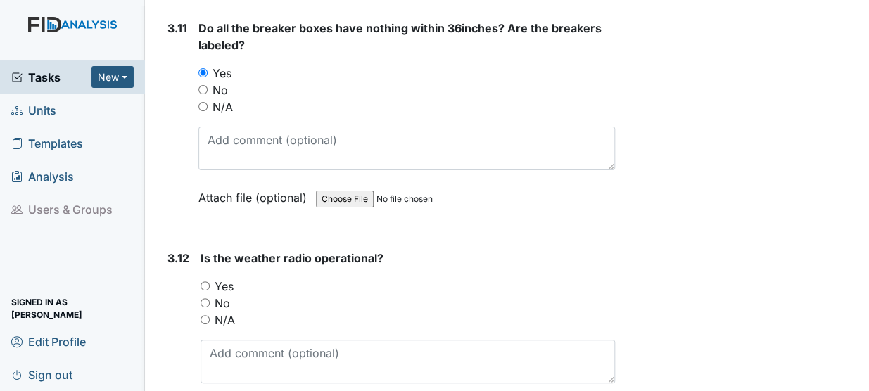
scroll to position [8281, 0]
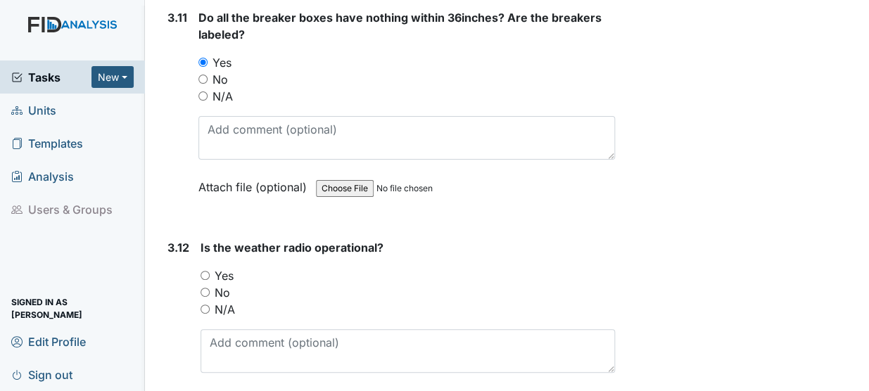
click at [202, 271] on input "Yes" at bounding box center [205, 275] width 9 height 9
radio input "true"
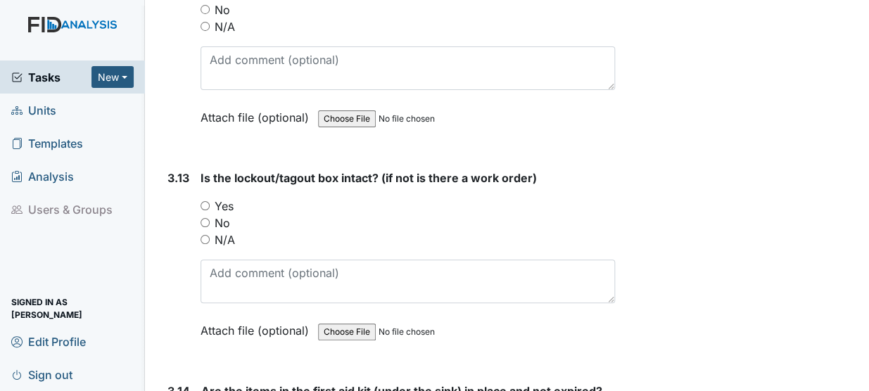
scroll to position [8651, 0]
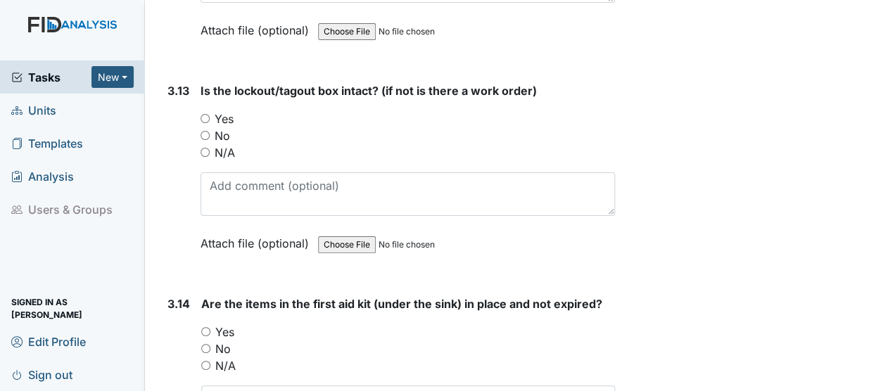
click at [201, 114] on input "Yes" at bounding box center [205, 118] width 9 height 9
radio input "true"
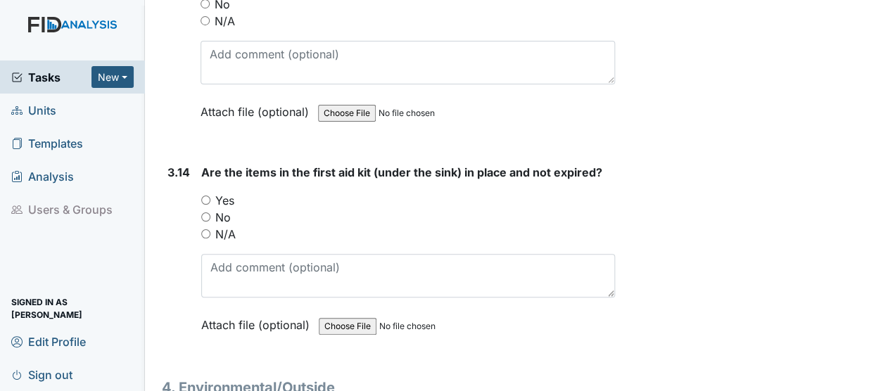
scroll to position [8784, 0]
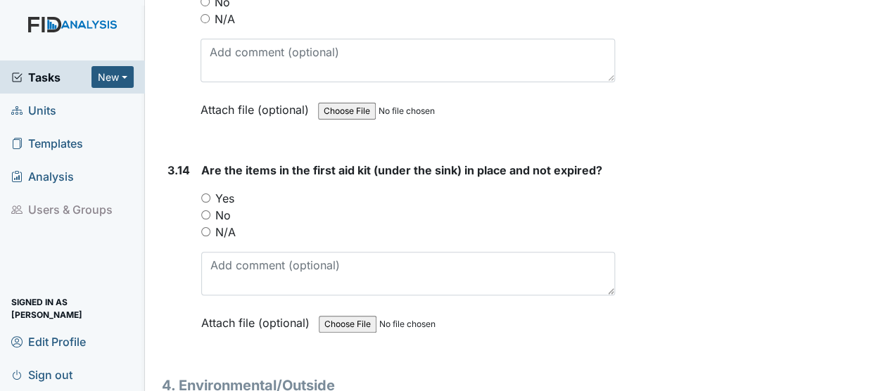
click at [204, 194] on input "Yes" at bounding box center [205, 198] width 9 height 9
radio input "true"
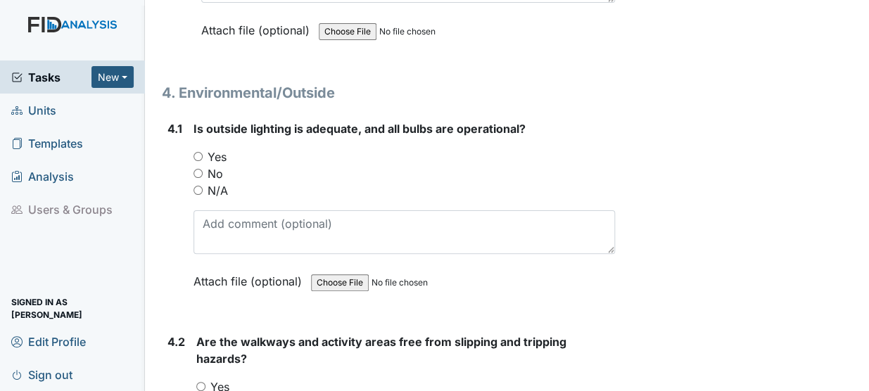
scroll to position [9091, 0]
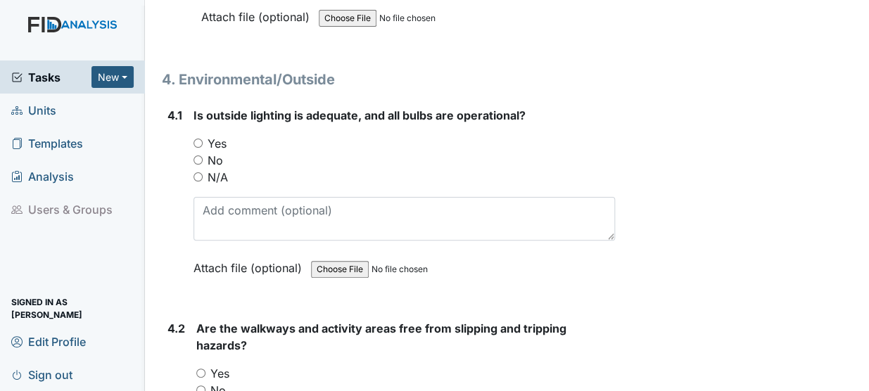
click at [201, 139] on input "Yes" at bounding box center [198, 143] width 9 height 9
radio input "true"
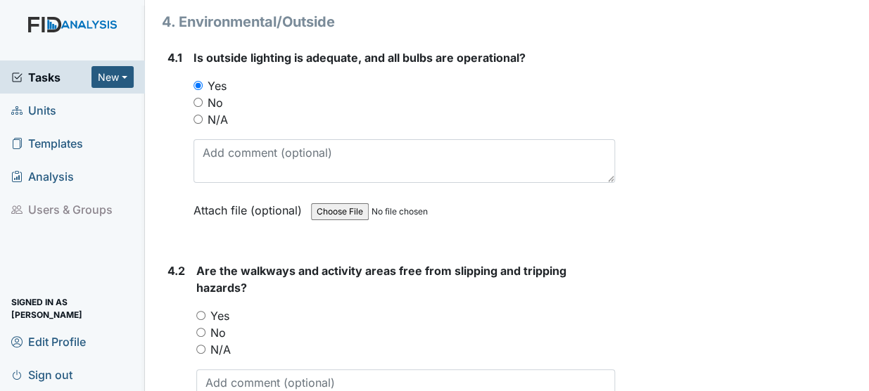
scroll to position [9207, 0]
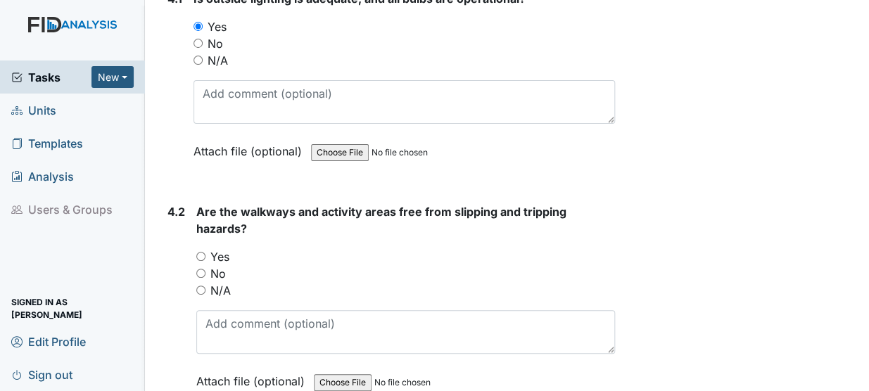
click at [197, 252] on input "Yes" at bounding box center [200, 256] width 9 height 9
radio input "true"
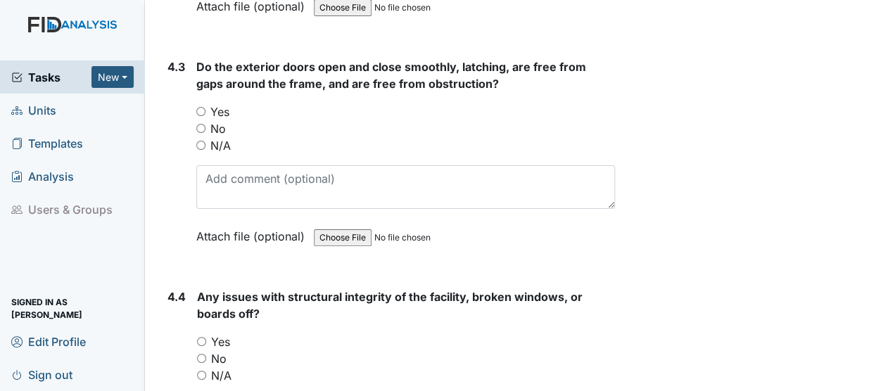
scroll to position [9580, 0]
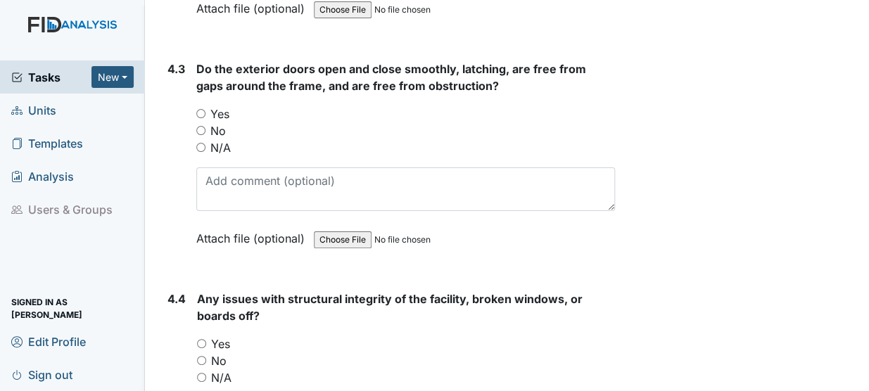
click at [197, 109] on input "Yes" at bounding box center [200, 113] width 9 height 9
radio input "true"
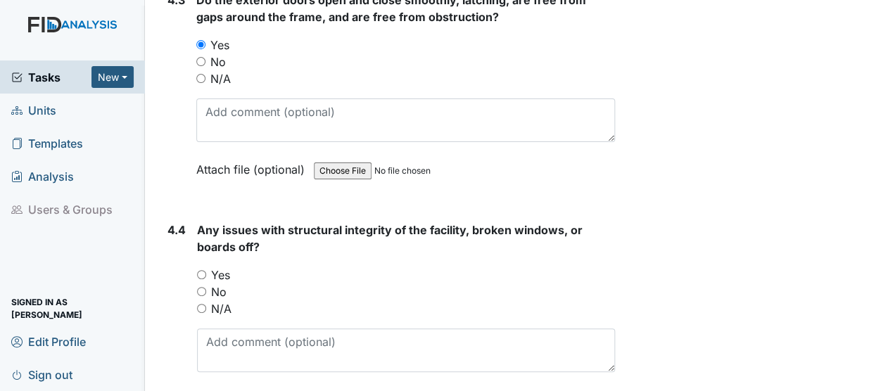
scroll to position [9668, 0]
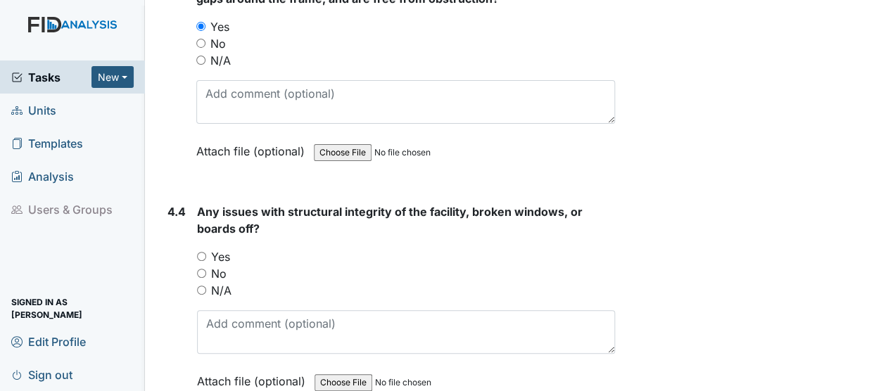
click at [198, 252] on input "Yes" at bounding box center [201, 256] width 9 height 9
radio input "true"
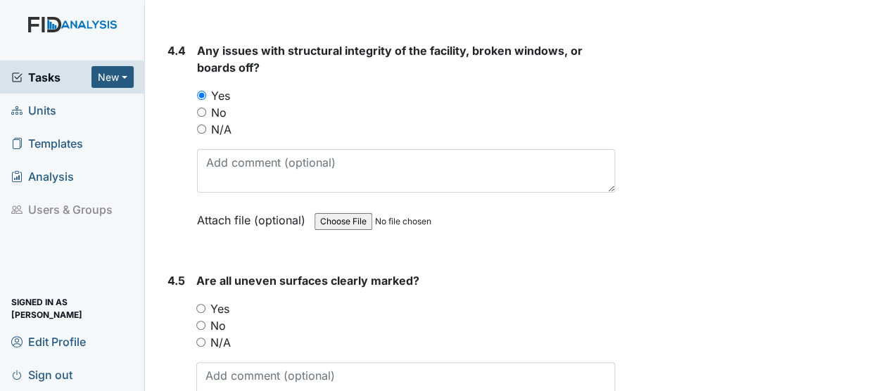
scroll to position [9839, 0]
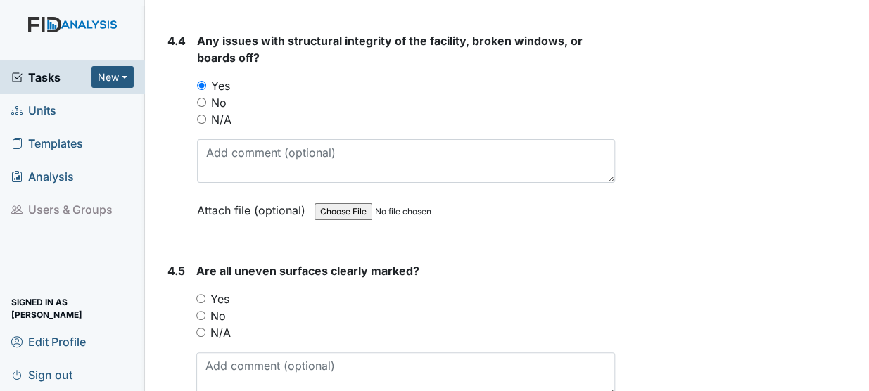
click at [203, 294] on input "Yes" at bounding box center [200, 298] width 9 height 9
radio input "true"
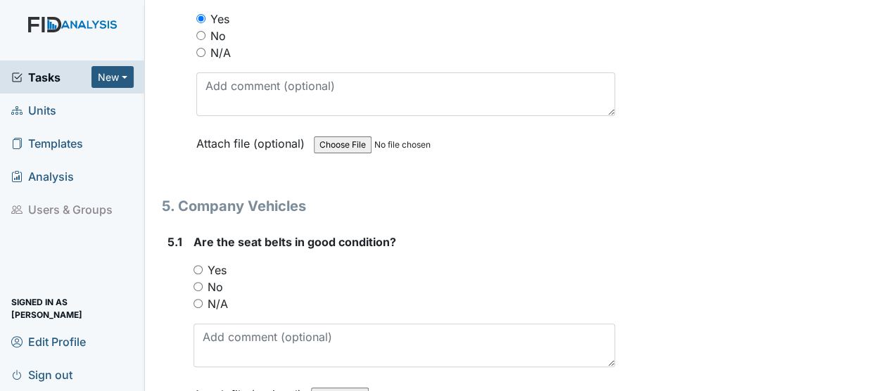
scroll to position [10138, 0]
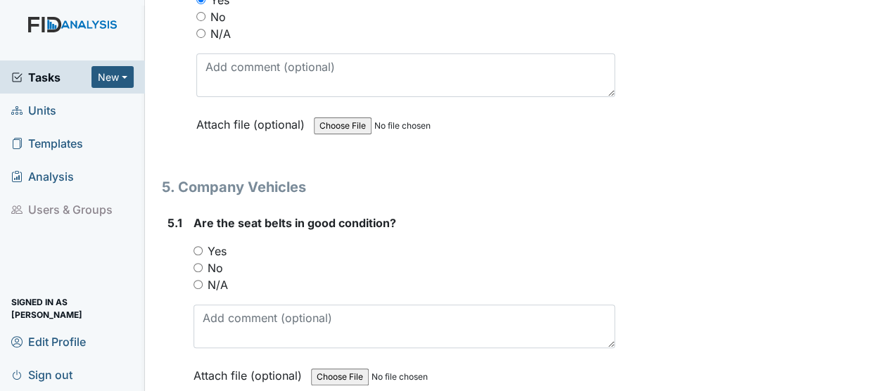
click at [201, 246] on input "Yes" at bounding box center [198, 250] width 9 height 9
radio input "true"
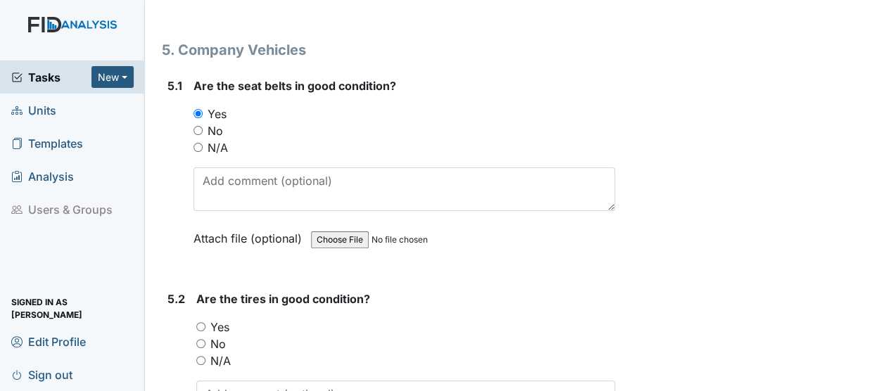
scroll to position [10276, 0]
click at [197, 322] on input "Yes" at bounding box center [200, 326] width 9 height 9
radio input "true"
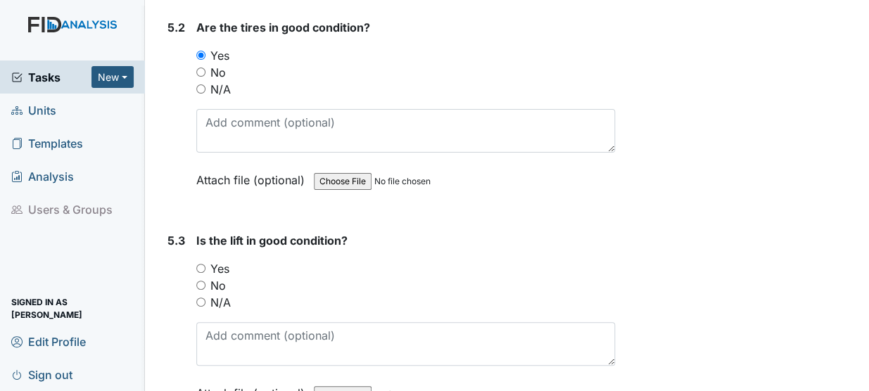
scroll to position [10584, 0]
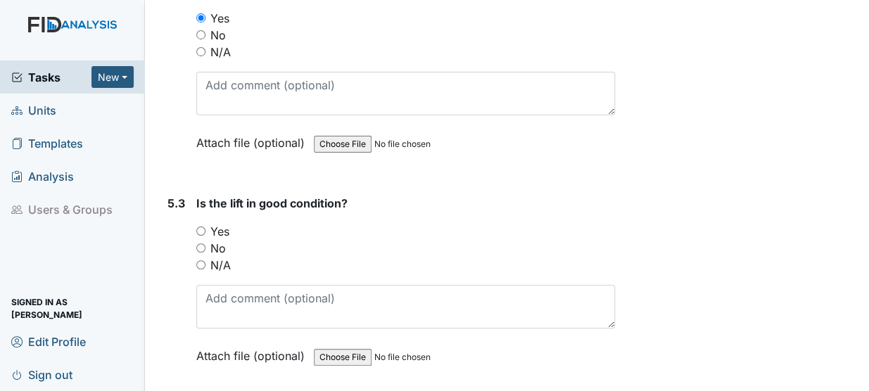
click at [203, 260] on input "N/A" at bounding box center [200, 264] width 9 height 9
radio input "true"
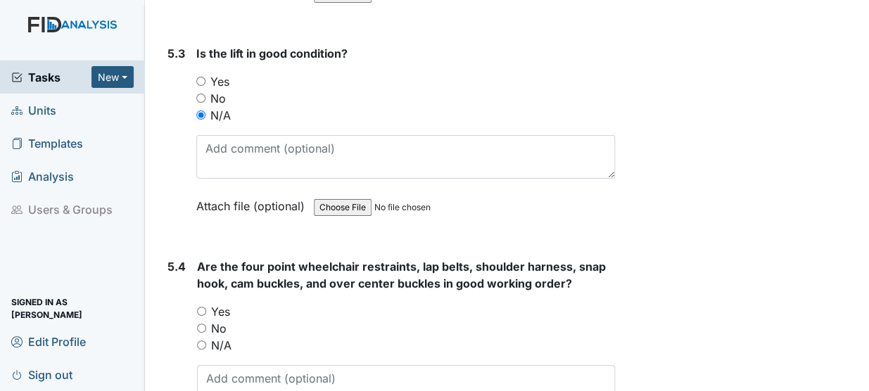
scroll to position [10741, 0]
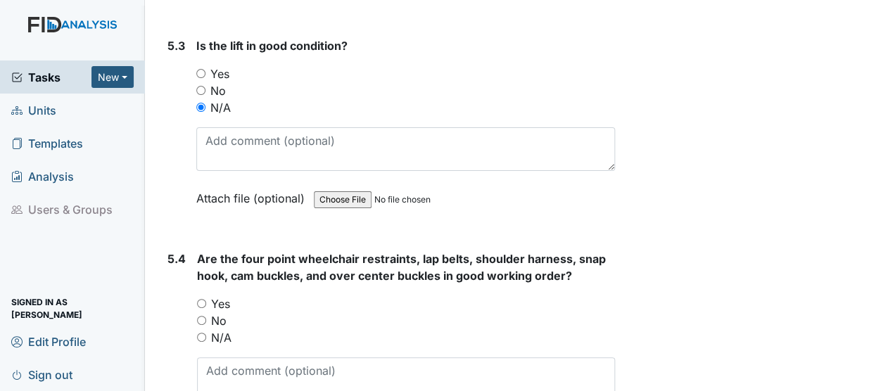
click at [203, 299] on input "Yes" at bounding box center [201, 303] width 9 height 9
radio input "true"
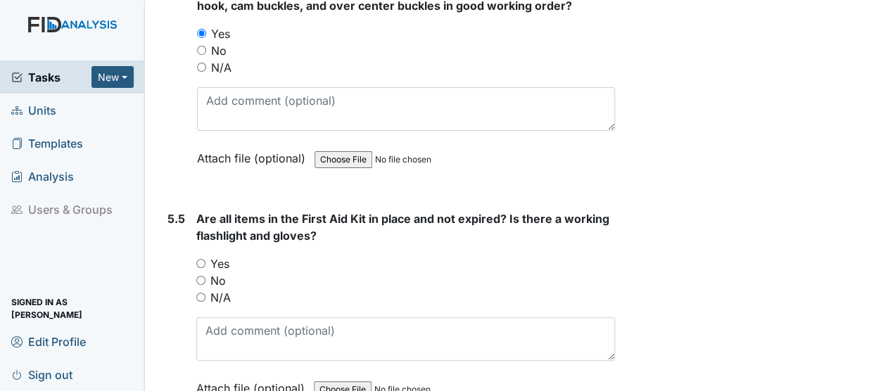
scroll to position [11040, 0]
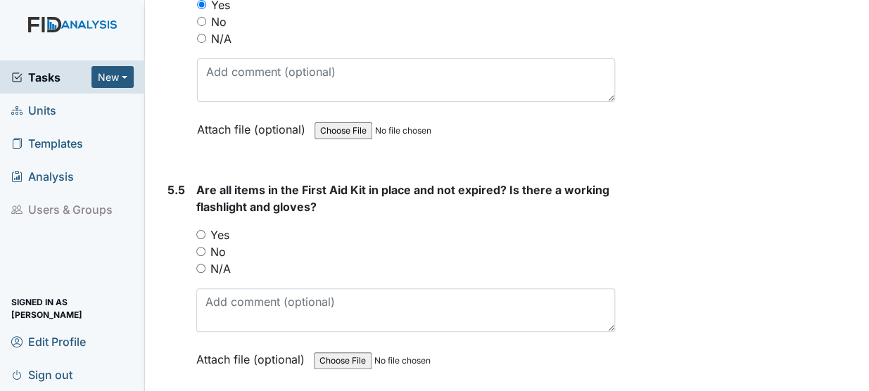
click at [199, 230] on input "Yes" at bounding box center [200, 234] width 9 height 9
radio input "true"
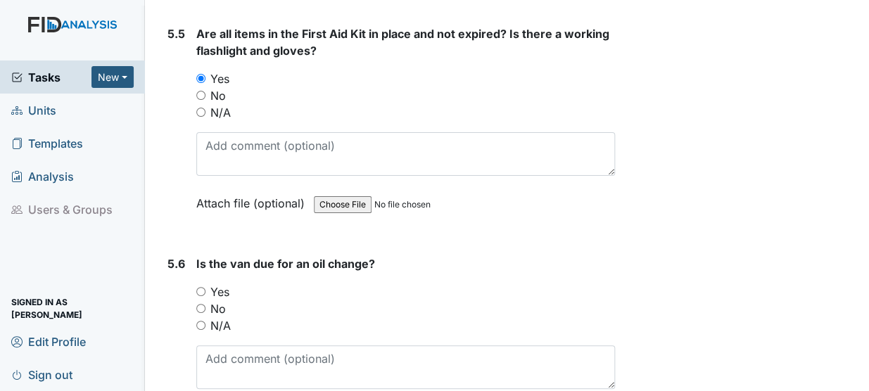
scroll to position [11198, 0]
click at [197, 303] on input "No" at bounding box center [200, 307] width 9 height 9
radio input "true"
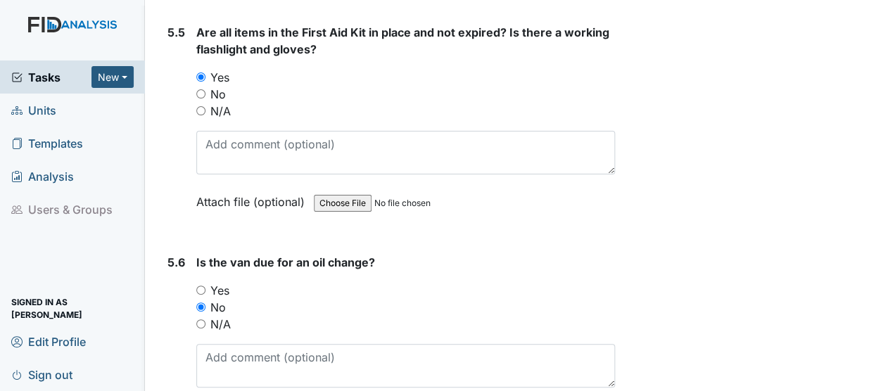
scroll to position [11261, 0]
